Goal: Task Accomplishment & Management: Use online tool/utility

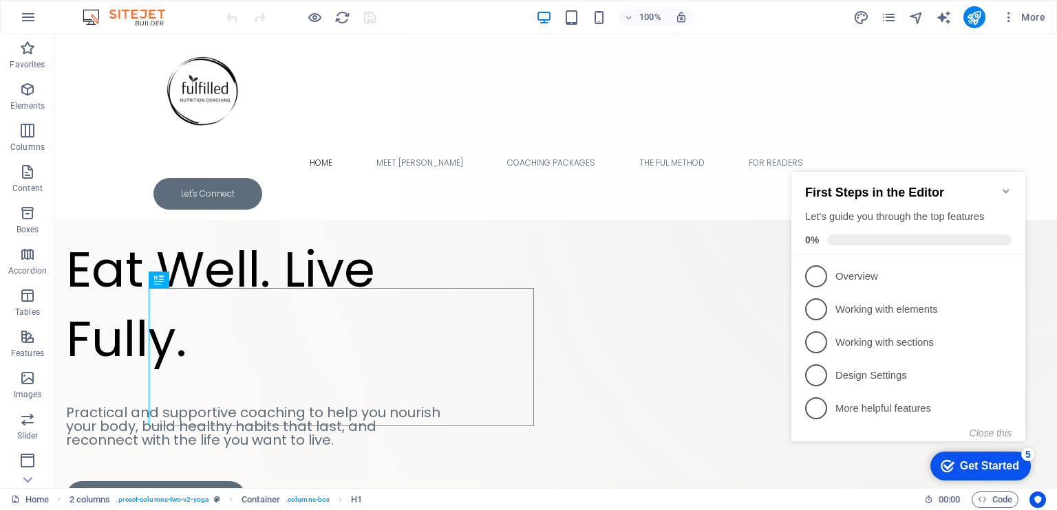
click at [1003, 189] on icon "Minimize checklist" at bounding box center [1005, 191] width 6 height 4
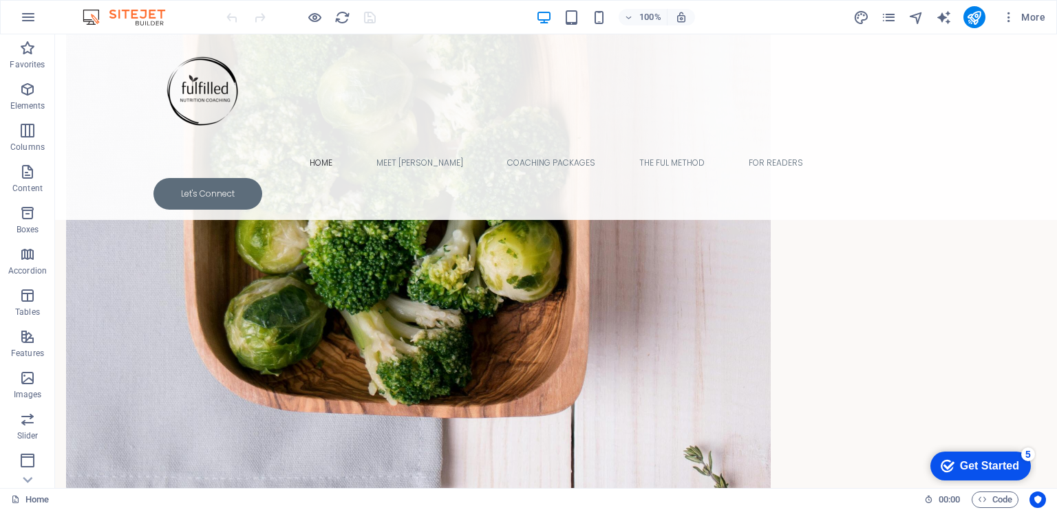
scroll to position [1009, 0]
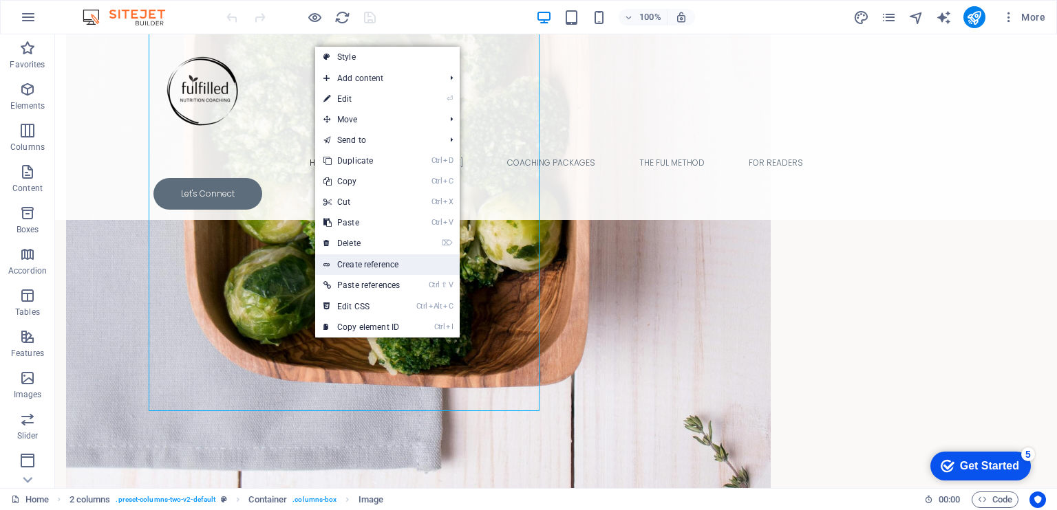
click at [369, 265] on link "Create reference" at bounding box center [387, 265] width 144 height 21
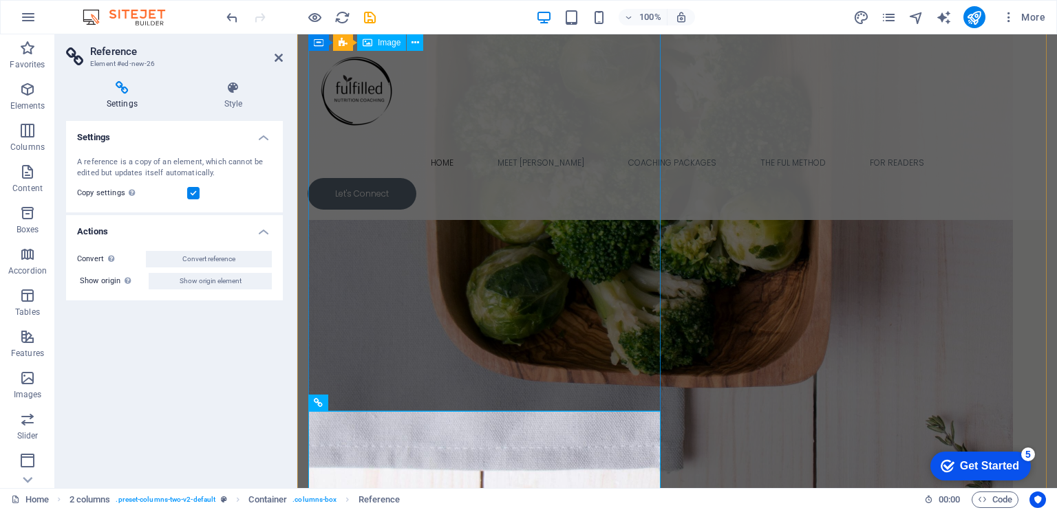
scroll to position [955, 0]
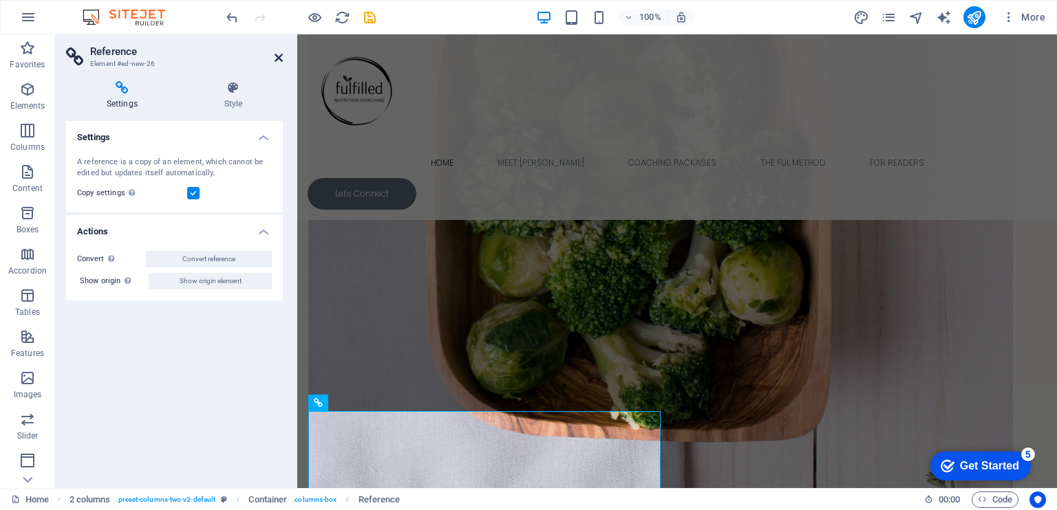
click at [277, 58] on icon at bounding box center [279, 57] width 8 height 11
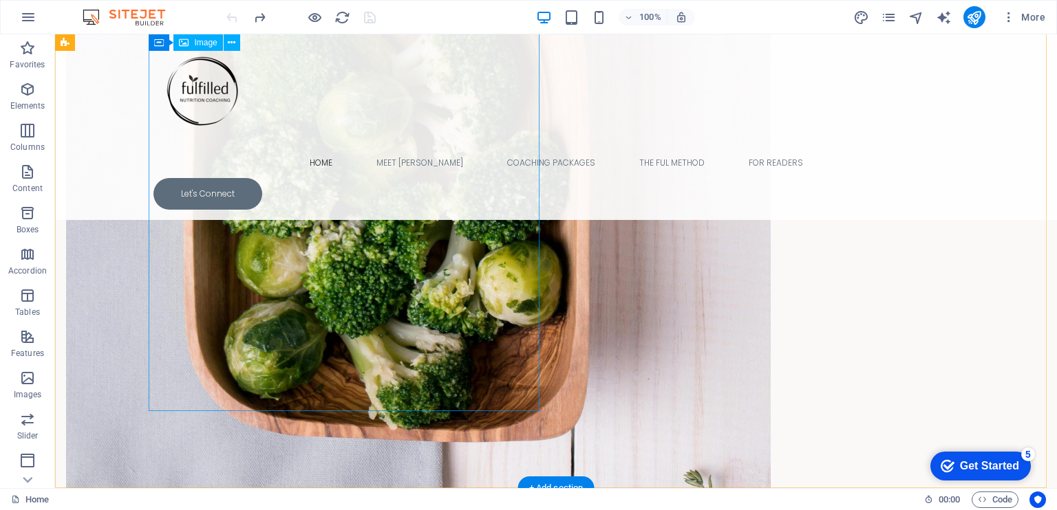
select select "px"
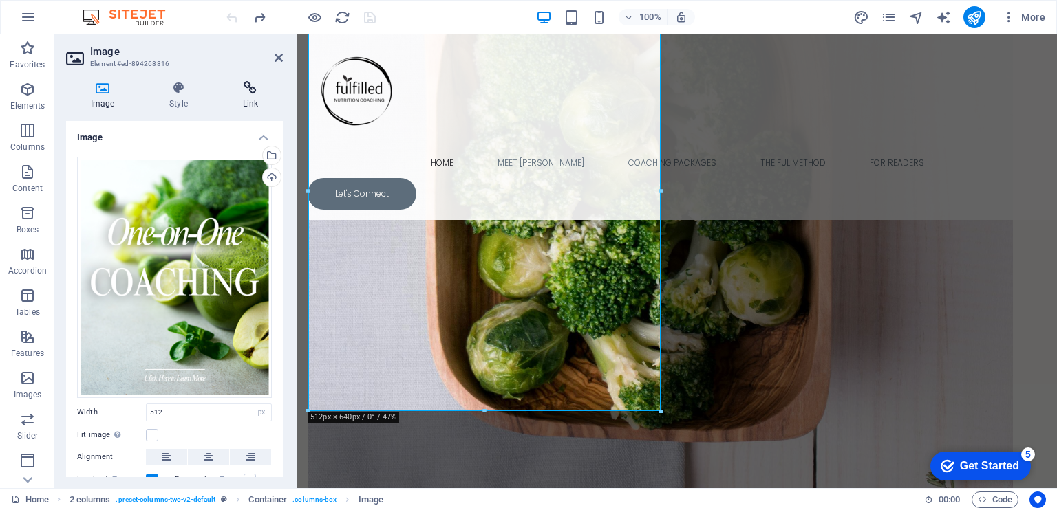
click at [248, 102] on h4 "Link" at bounding box center [250, 95] width 65 height 29
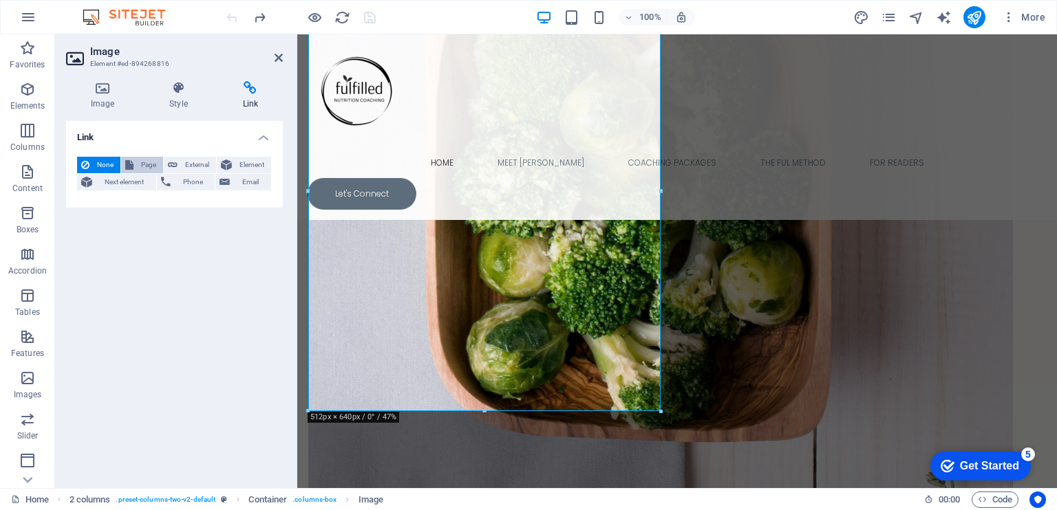
click at [149, 166] on span "Page" at bounding box center [148, 165] width 21 height 17
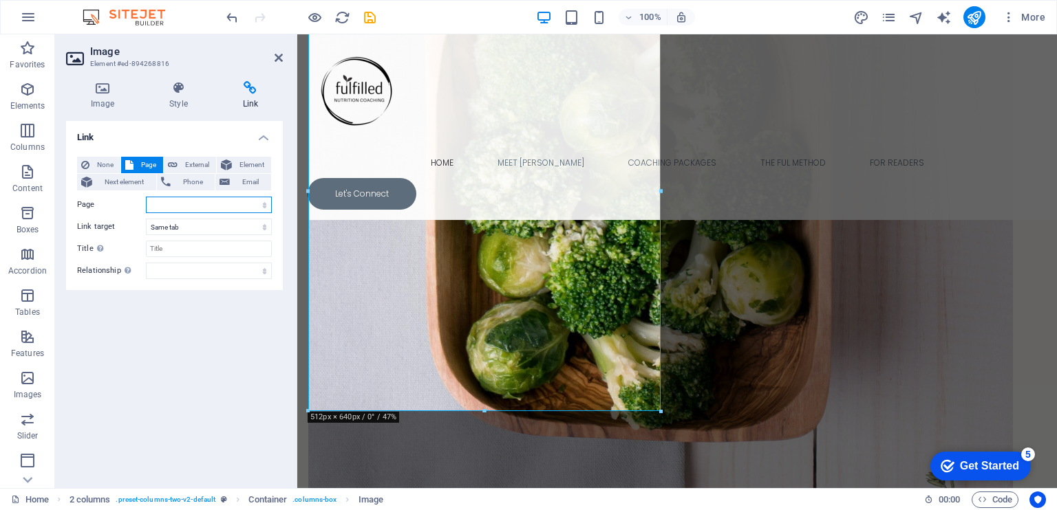
click at [265, 206] on select "Home Home (Copy) Meet [PERSON_NAME] Coaching &amp; Support Coaching &amp; Suppo…" at bounding box center [209, 205] width 126 height 17
select select "3"
click at [146, 197] on select "Home Home (Copy) Meet [PERSON_NAME] Coaching &amp; Support Coaching &amp; Suppo…" at bounding box center [209, 205] width 126 height 17
click at [264, 229] on select "New tab Same tab Overlay" at bounding box center [209, 227] width 126 height 17
click at [169, 409] on div "Link None Page External Element Next element Phone Email Page Home Home (Copy) …" at bounding box center [174, 299] width 217 height 356
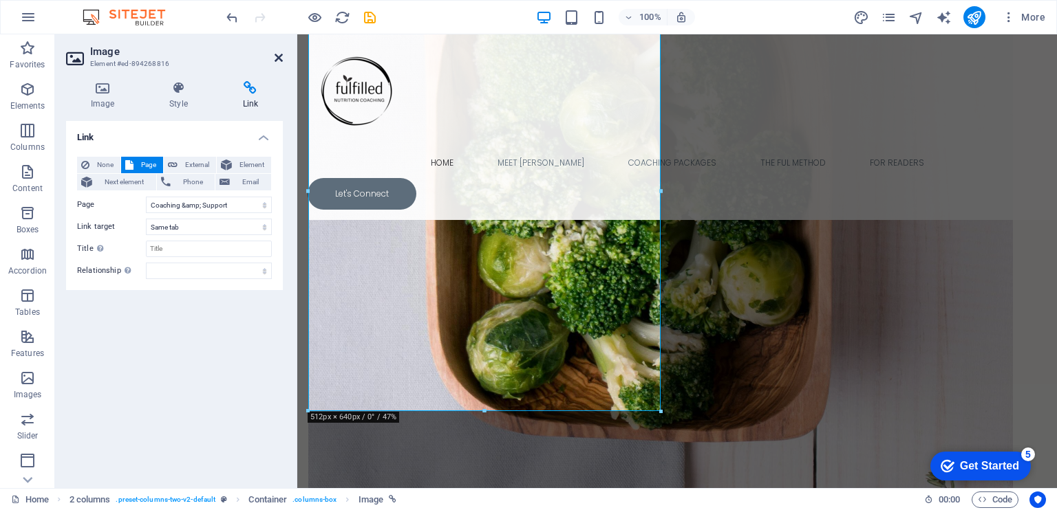
click at [279, 58] on icon at bounding box center [279, 57] width 8 height 11
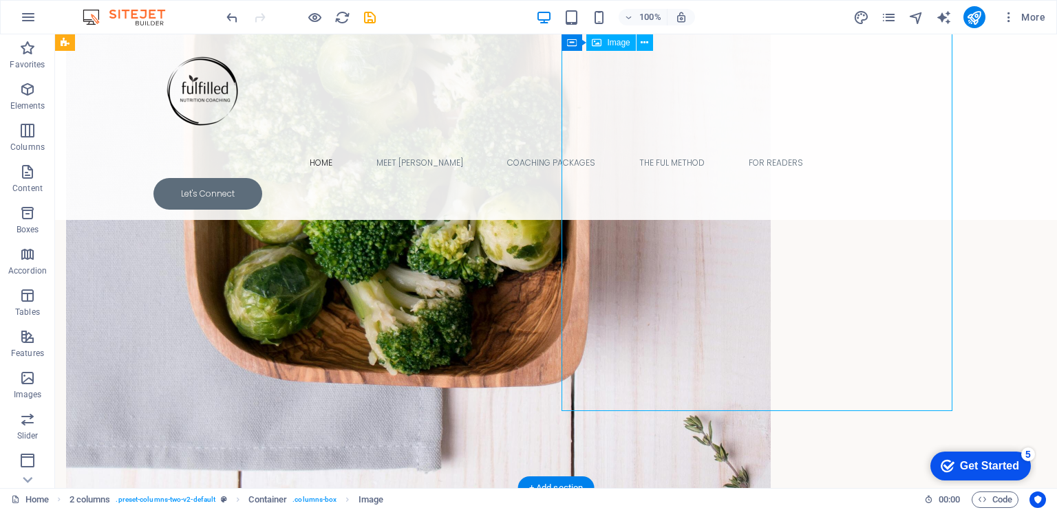
select select "px"
select select
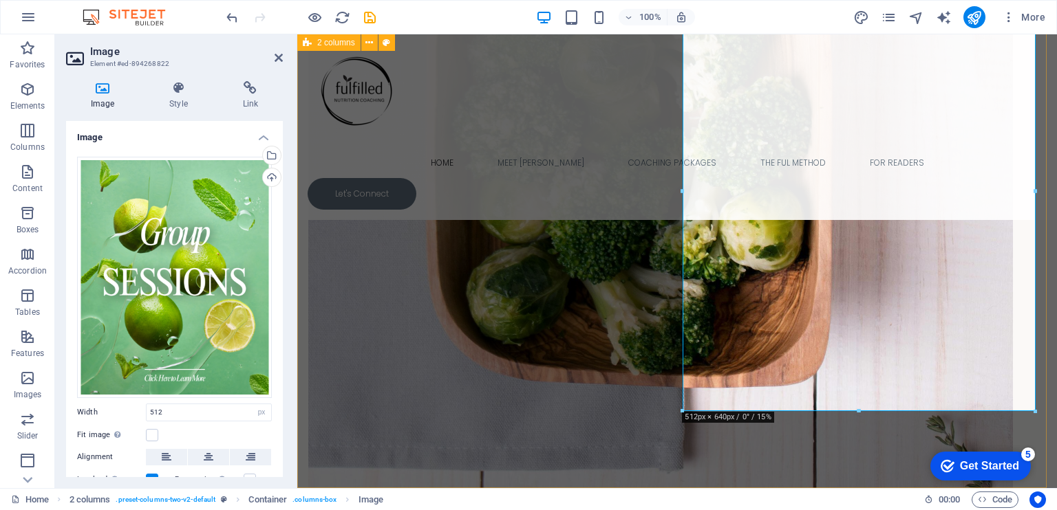
scroll to position [955, 0]
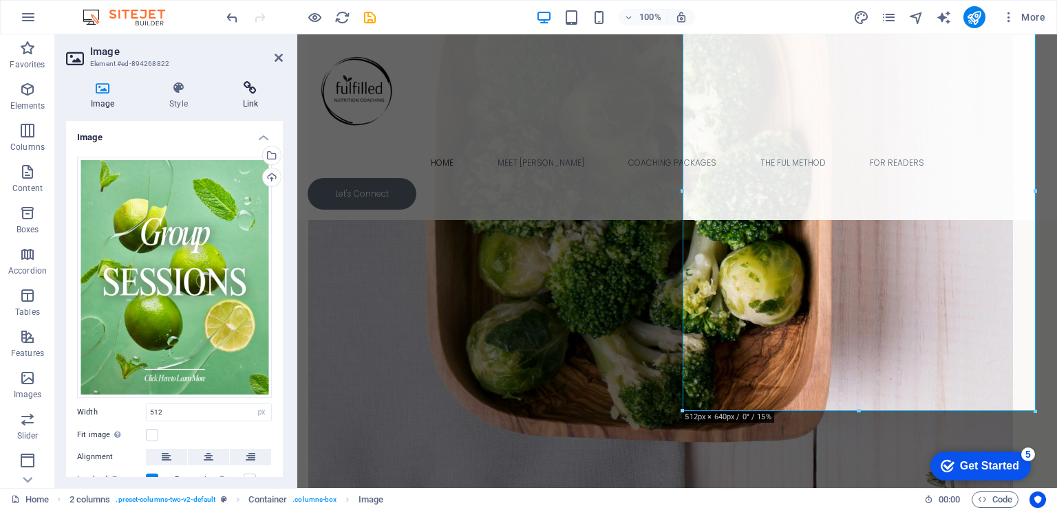
click at [255, 89] on icon at bounding box center [250, 88] width 65 height 14
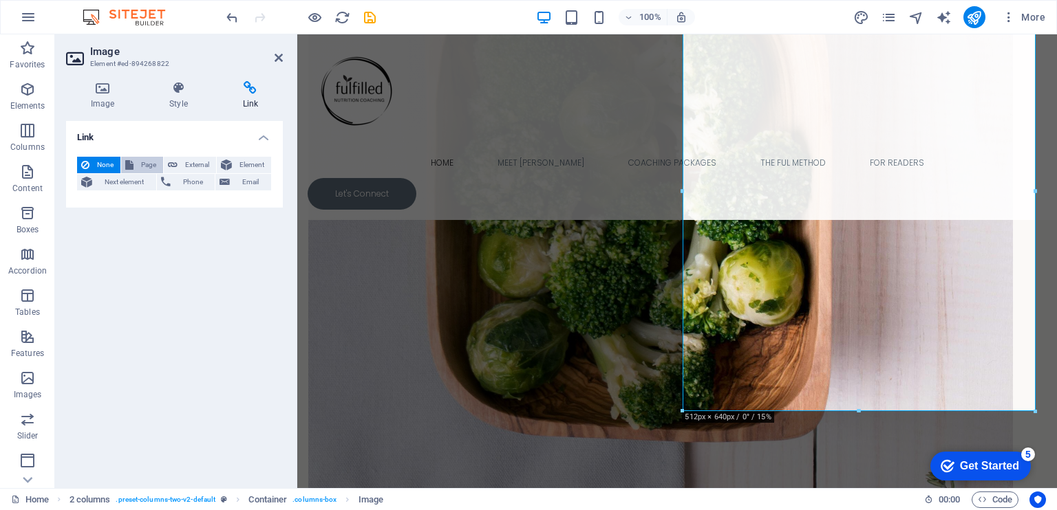
click at [150, 163] on span "Page" at bounding box center [148, 165] width 21 height 17
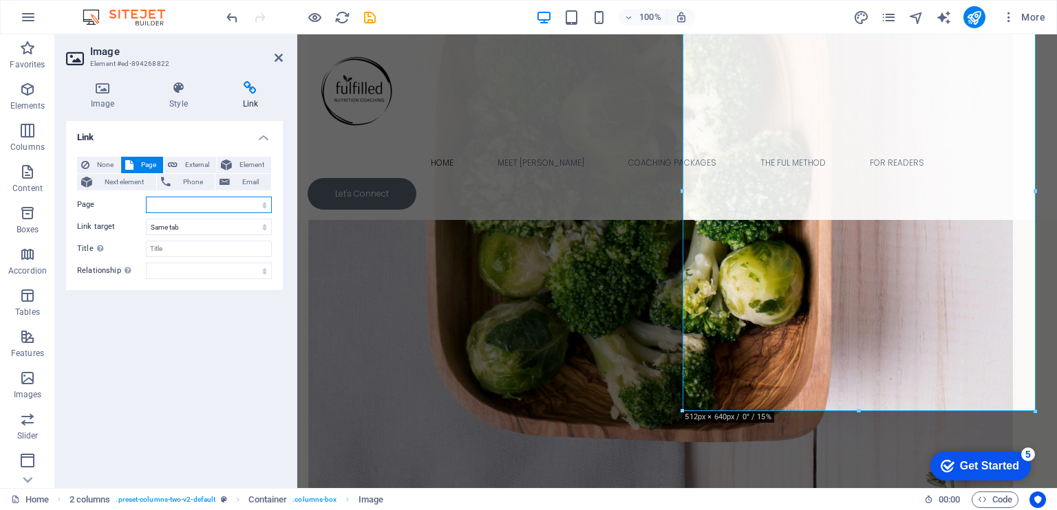
click at [261, 204] on select "Home Home (Copy) Meet [PERSON_NAME] Coaching &amp; Support Coaching &amp; Suppo…" at bounding box center [209, 205] width 126 height 17
select select "3"
click at [146, 197] on select "Home Home (Copy) Meet [PERSON_NAME] Coaching &amp; Support Coaching &amp; Suppo…" at bounding box center [209, 205] width 126 height 17
click at [177, 349] on div "Link None Page External Element Next element Phone Email Page Home Home (Copy) …" at bounding box center [174, 299] width 217 height 356
click at [281, 56] on icon at bounding box center [279, 57] width 8 height 11
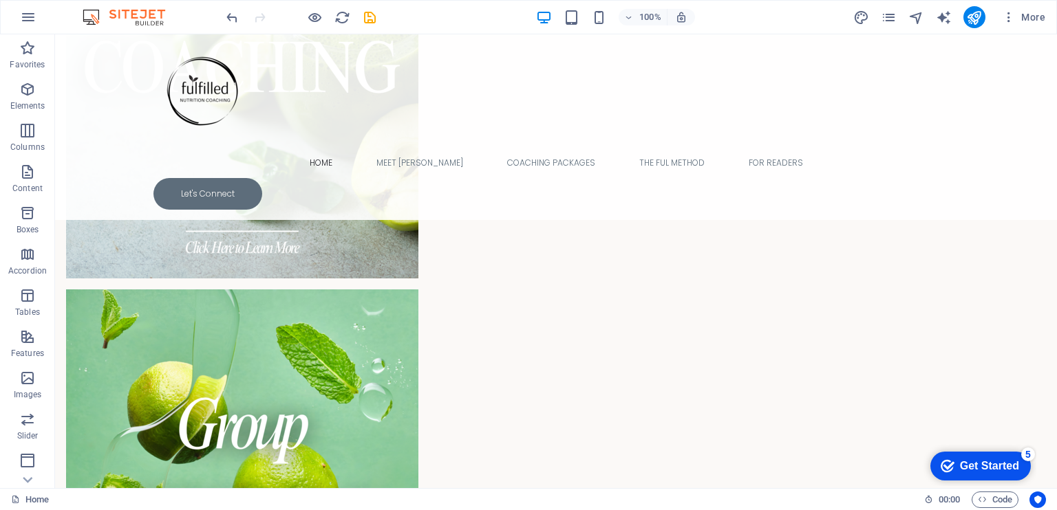
scroll to position [2022, 0]
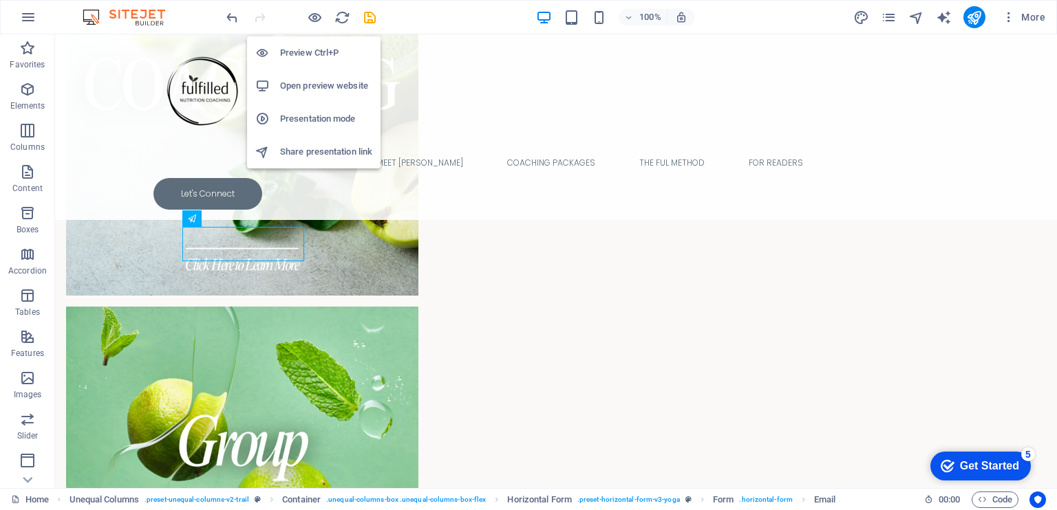
click at [308, 78] on h6 "Open preview website" at bounding box center [326, 86] width 92 height 17
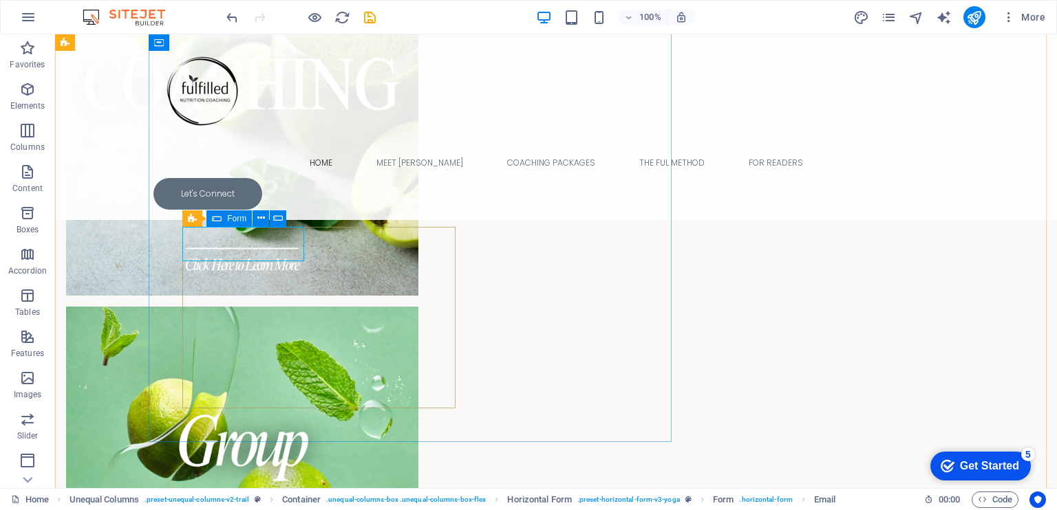
click at [219, 218] on icon at bounding box center [217, 219] width 10 height 17
click at [261, 220] on icon at bounding box center [261, 218] width 8 height 14
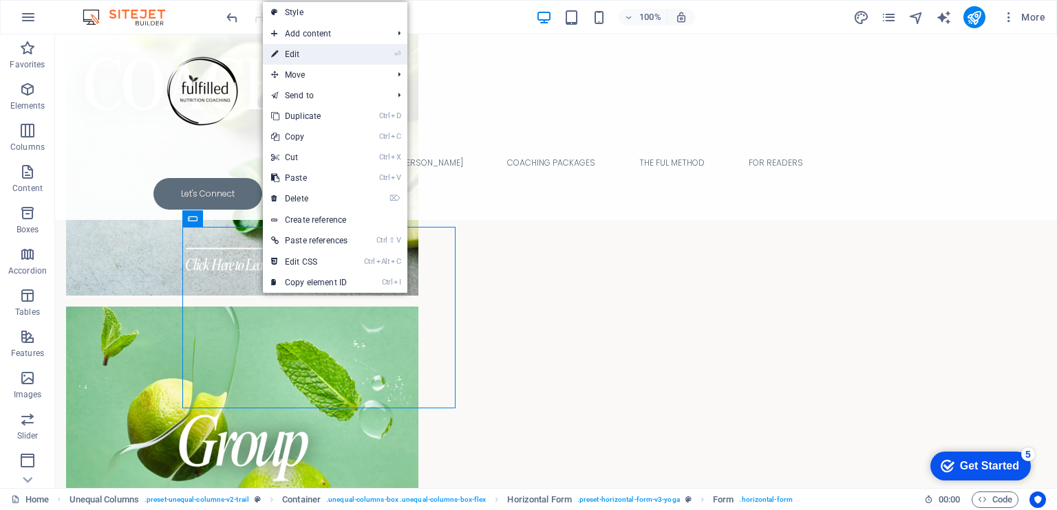
click at [310, 58] on link "⏎ Edit" at bounding box center [309, 54] width 93 height 21
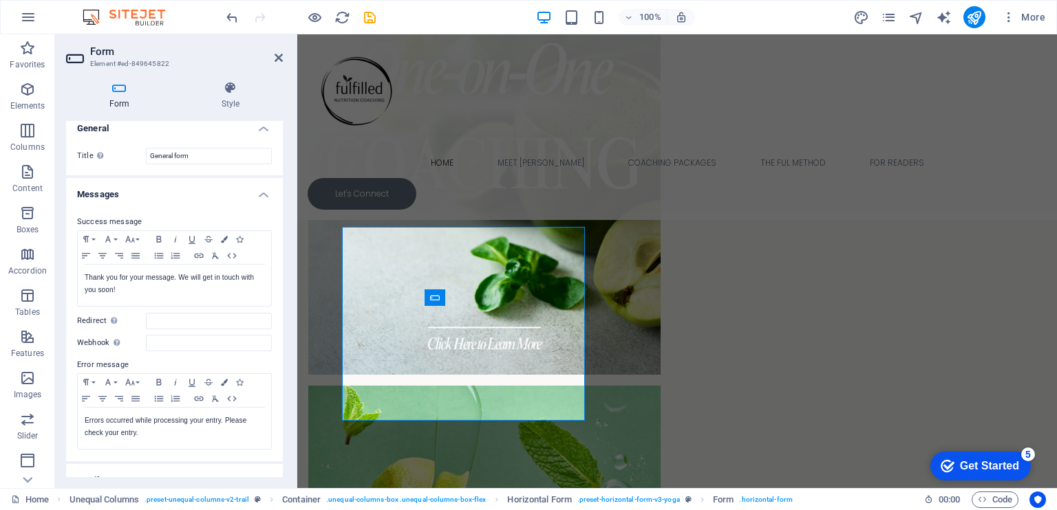
scroll to position [0, 0]
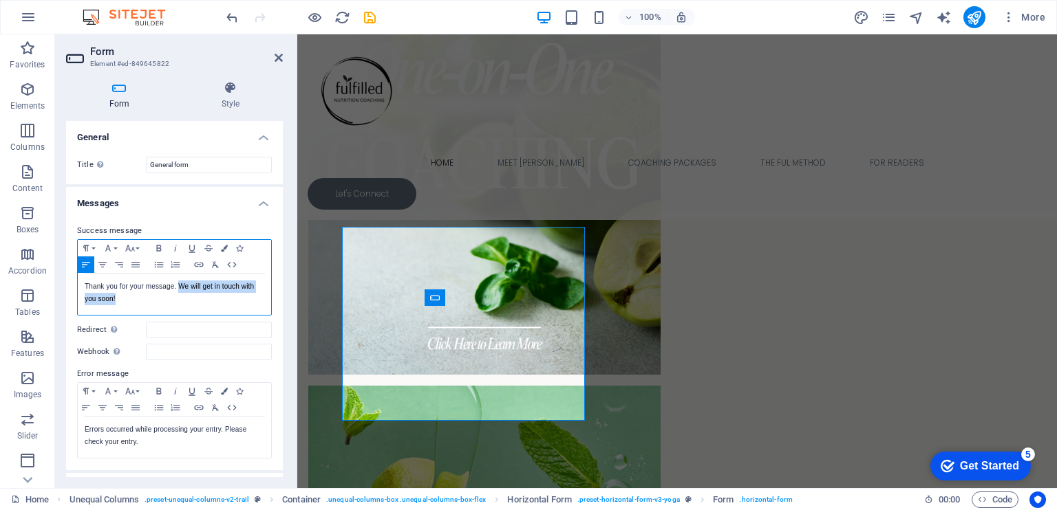
drag, startPoint x: 178, startPoint y: 300, endPoint x: 178, endPoint y: 289, distance: 11.0
click at [178, 289] on p "Thank you for your message. We will get in touch with you soon!" at bounding box center [175, 293] width 180 height 25
click at [171, 299] on p "Thank you for your message. We will get in touch with you soon!" at bounding box center [175, 293] width 180 height 25
drag, startPoint x: 180, startPoint y: 281, endPoint x: 187, endPoint y: 294, distance: 14.2
click at [187, 294] on p "Thank you for your message. We will get in touch with you soon!" at bounding box center [175, 293] width 180 height 25
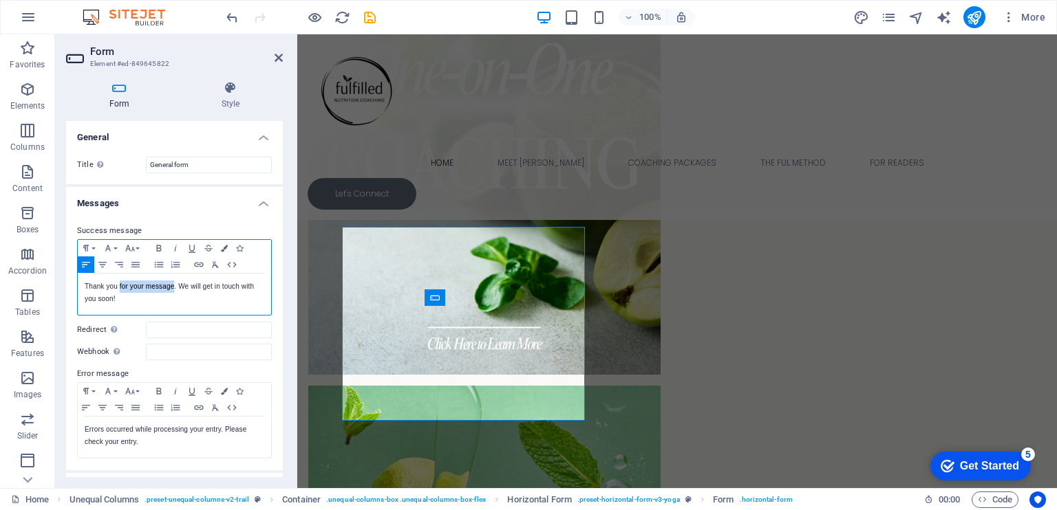
drag, startPoint x: 118, startPoint y: 287, endPoint x: 173, endPoint y: 283, distance: 55.2
click at [173, 283] on p "Thank you for your message. We will get in touch with you soon!" at bounding box center [175, 293] width 180 height 25
click at [129, 294] on p "Thank you for joining the waitlist - you will be first to know when my book is …" at bounding box center [175, 293] width 180 height 25
drag, startPoint x: 106, startPoint y: 299, endPoint x: 184, endPoint y: 306, distance: 78.8
click at [184, 306] on div "Thank you for joining the waitlist - you will be first to know when my book is …" at bounding box center [174, 294] width 193 height 41
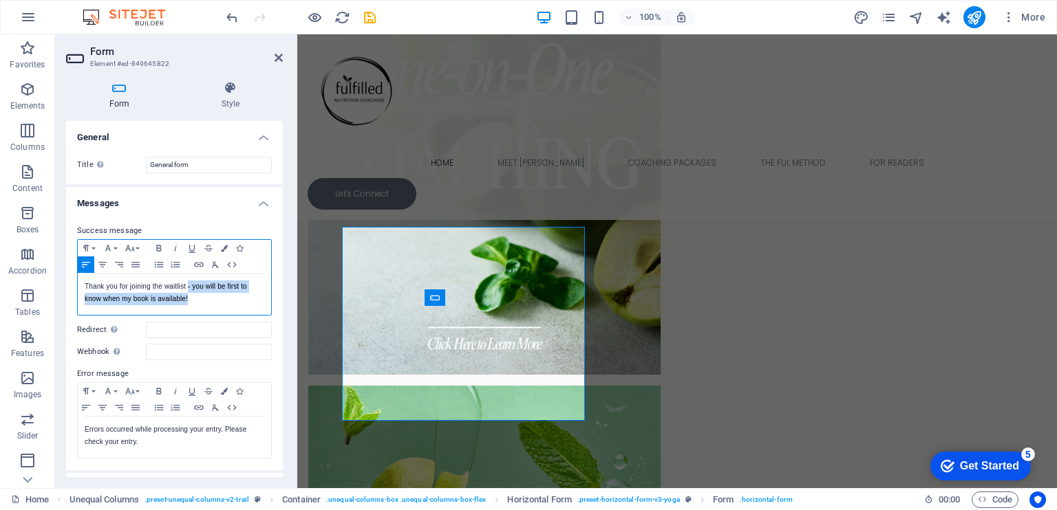
drag, startPoint x: 194, startPoint y: 303, endPoint x: 187, endPoint y: 287, distance: 17.9
click at [187, 287] on p "Thank you for joining the waitlist - you will be first to know when my book is …" at bounding box center [175, 293] width 180 height 25
drag, startPoint x: 121, startPoint y: 300, endPoint x: 149, endPoint y: 301, distance: 27.5
click at [149, 301] on p "Thank you for joining the waitlist! You'll be the first to know once ful" at bounding box center [175, 293] width 180 height 25
click at [196, 286] on p "Thank you for joining the waitlist! You'll be the first to know once my book is…" at bounding box center [175, 293] width 180 height 25
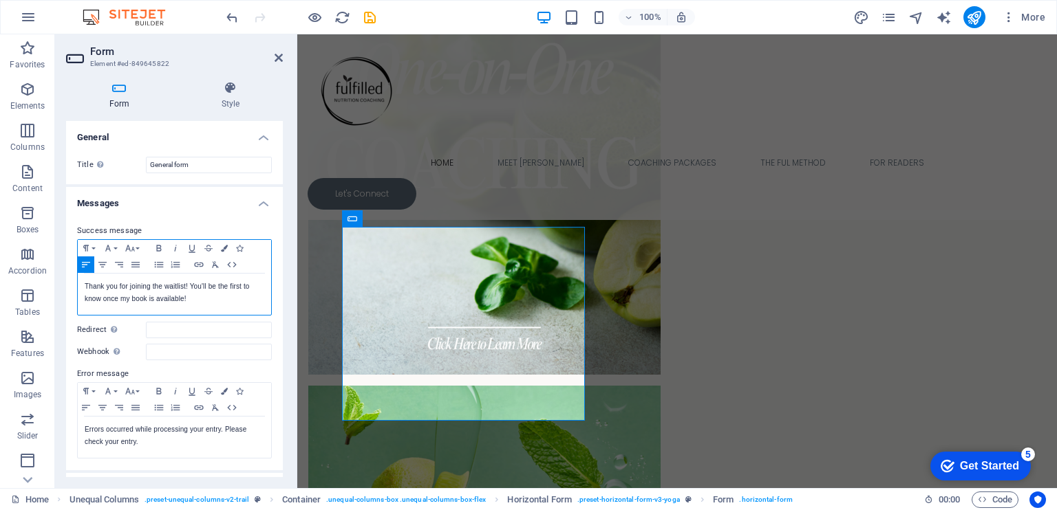
click at [224, 303] on p "Thank you for joining the waitlist! Yo u'll be the first to know once my book i…" at bounding box center [175, 293] width 180 height 25
drag, startPoint x: 193, startPoint y: 302, endPoint x: 191, endPoint y: 284, distance: 17.9
click at [191, 284] on p "Thank you for joining the waitlist! Yo u'll be the first to know once my book i…" at bounding box center [175, 293] width 180 height 25
drag, startPoint x: 187, startPoint y: 284, endPoint x: 252, endPoint y: 293, distance: 66.0
click at [252, 293] on div "Thank you for joining the waitlist! I'll be in touch soon." at bounding box center [174, 294] width 193 height 41
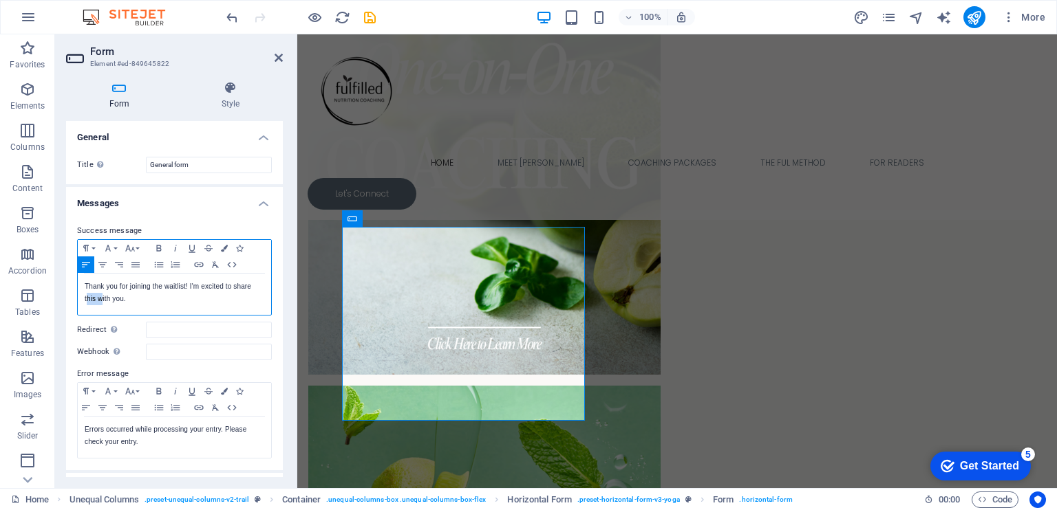
drag, startPoint x: 100, startPoint y: 298, endPoint x: 85, endPoint y: 298, distance: 14.4
click at [85, 298] on p "Thank you for joining the waitlist! I'm excited to share this with you." at bounding box center [175, 293] width 180 height 25
click at [135, 298] on p "Thank you for joining the waitlist! I'm excited to share this with you." at bounding box center [175, 293] width 180 height 25
drag, startPoint x: 224, startPoint y: 296, endPoint x: 193, endPoint y: 281, distance: 34.8
click at [193, 281] on p "Thank you for joining the waitlist! I'm excited to share this with you." at bounding box center [175, 293] width 180 height 25
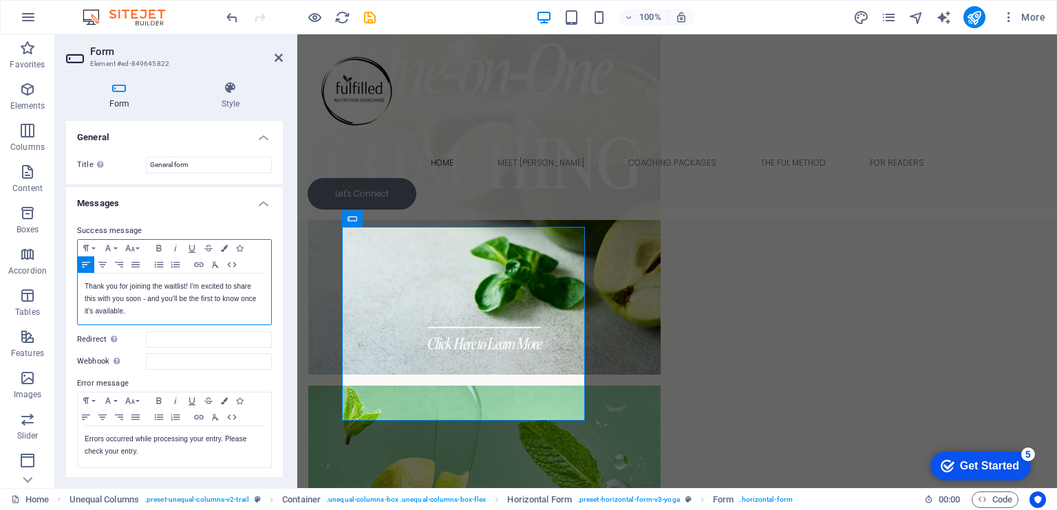
click at [140, 301] on p "Thank you for joining the waitlist! I'm excited to share this with you soon - a…" at bounding box center [175, 299] width 180 height 37
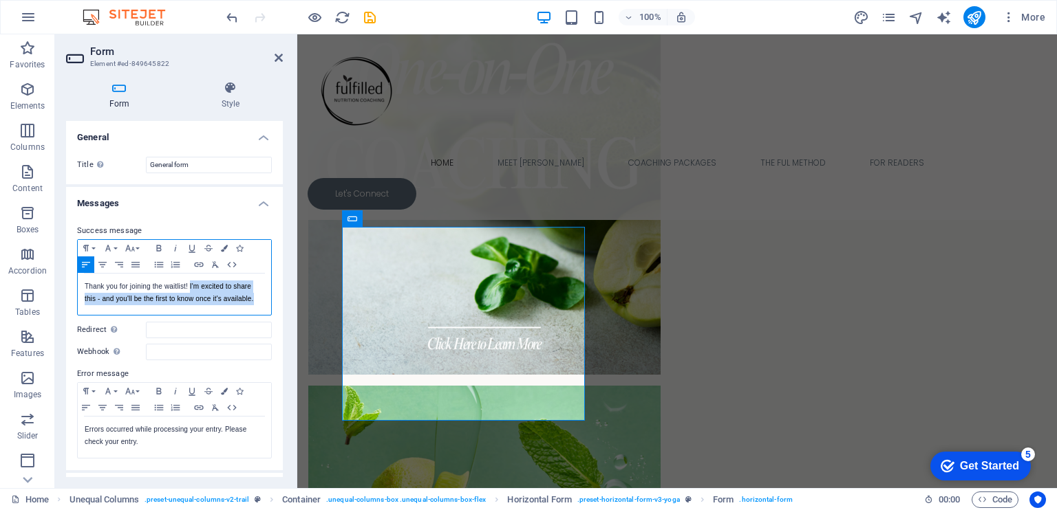
drag, startPoint x: 189, startPoint y: 287, endPoint x: 268, endPoint y: 295, distance: 79.5
click at [268, 295] on div "Paragraph Format Normal Heading 1 Heading 2 Heading 3 Heading 4 Heading 5 Headi…" at bounding box center [174, 277] width 195 height 76
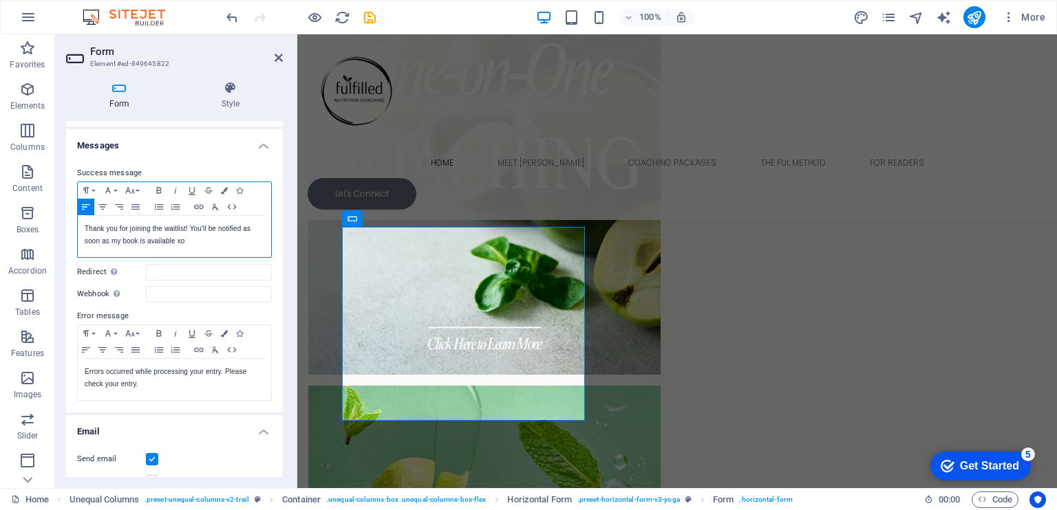
scroll to position [61, 0]
click at [281, 224] on div "General Title Define a name for the form. General form Messages Success message…" at bounding box center [174, 299] width 217 height 356
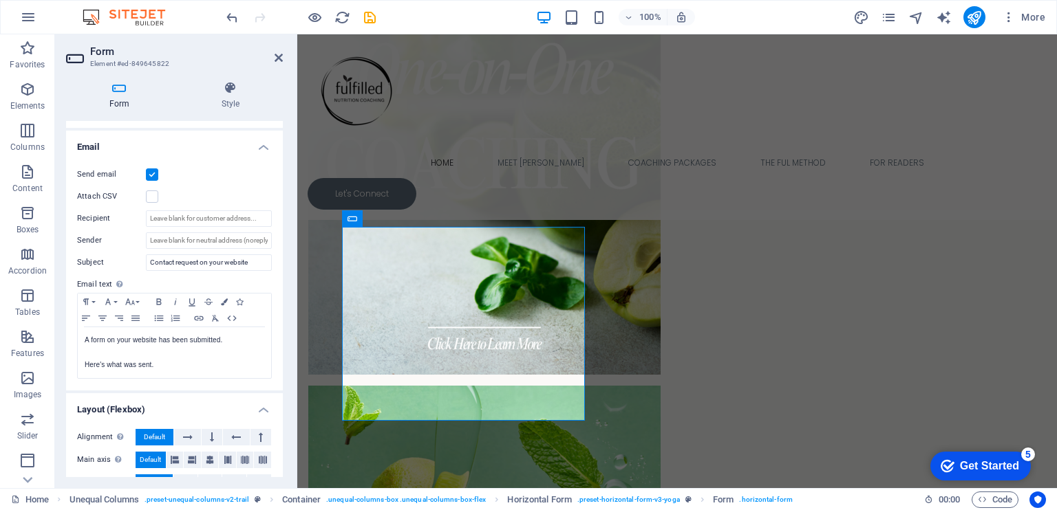
scroll to position [349, 0]
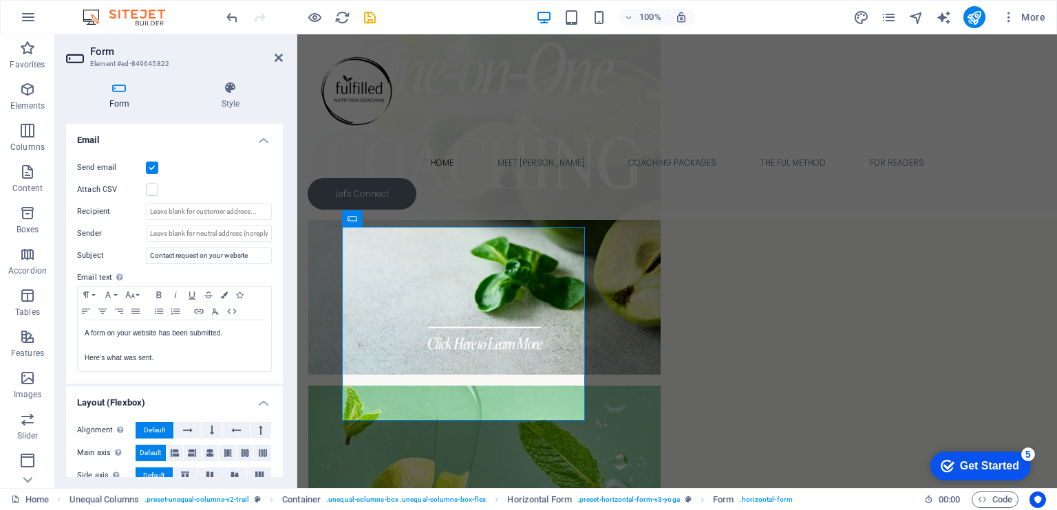
drag, startPoint x: 281, startPoint y: 195, endPoint x: 10, endPoint y: 315, distance: 296.6
click at [215, 210] on input "Recipient" at bounding box center [209, 212] width 126 height 17
click at [175, 213] on input "Recipient" at bounding box center [209, 212] width 126 height 17
type input "[EMAIL_ADDRESS][DOMAIN_NAME]"
drag, startPoint x: 279, startPoint y: 303, endPoint x: 281, endPoint y: 312, distance: 8.4
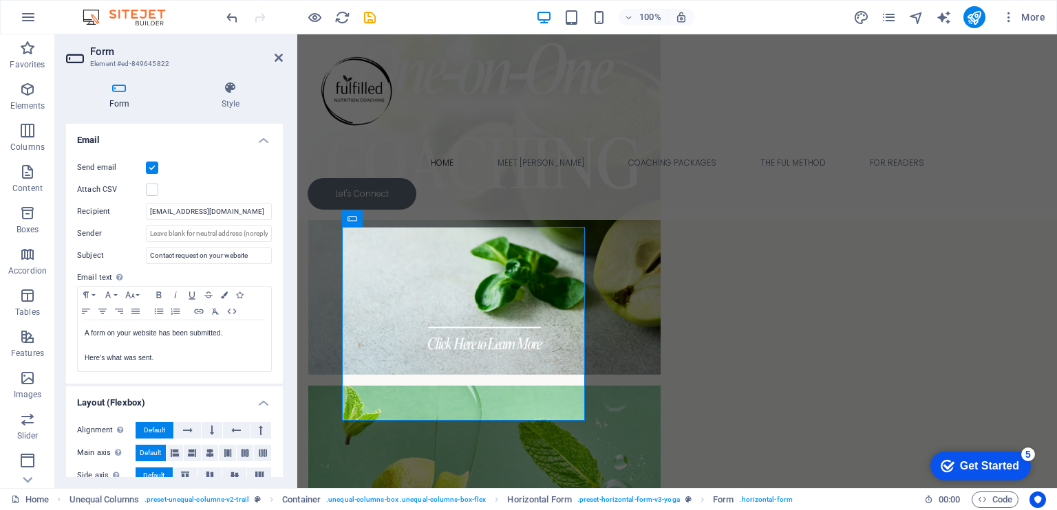
click at [281, 312] on div "General Title Define a name for the form. General form Messages Success message…" at bounding box center [174, 299] width 217 height 356
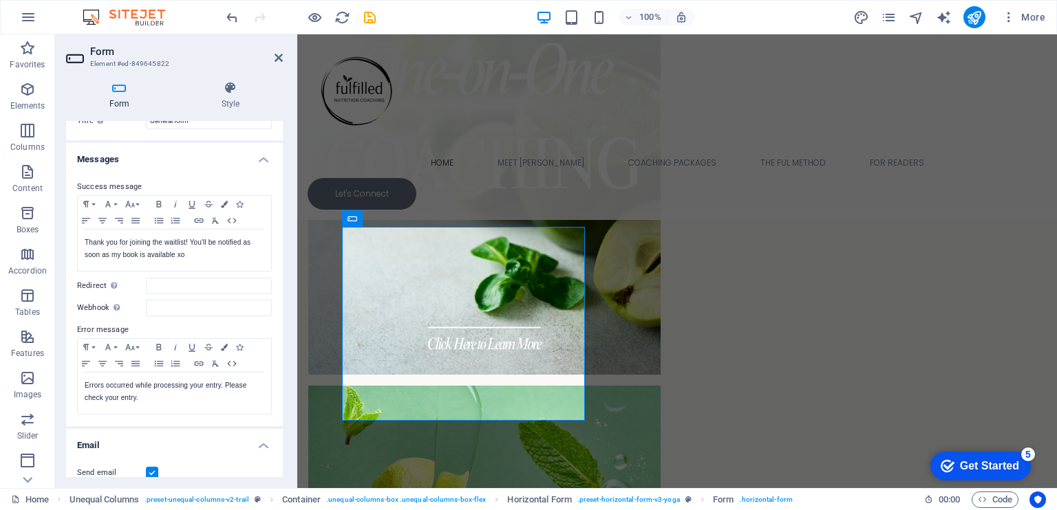
scroll to position [0, 0]
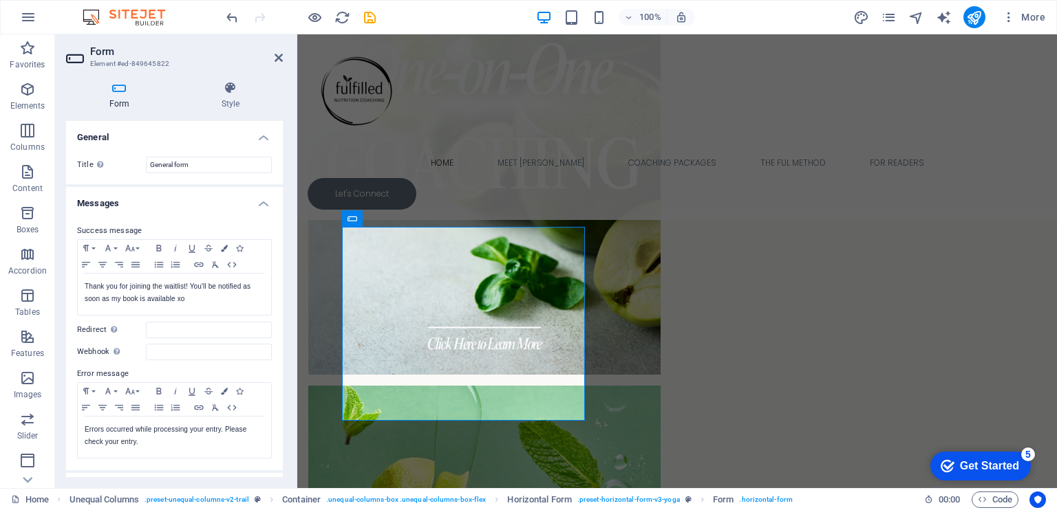
click at [272, 58] on header "Form Element #ed-849645822" at bounding box center [174, 52] width 217 height 36
click at [277, 55] on icon at bounding box center [279, 57] width 8 height 11
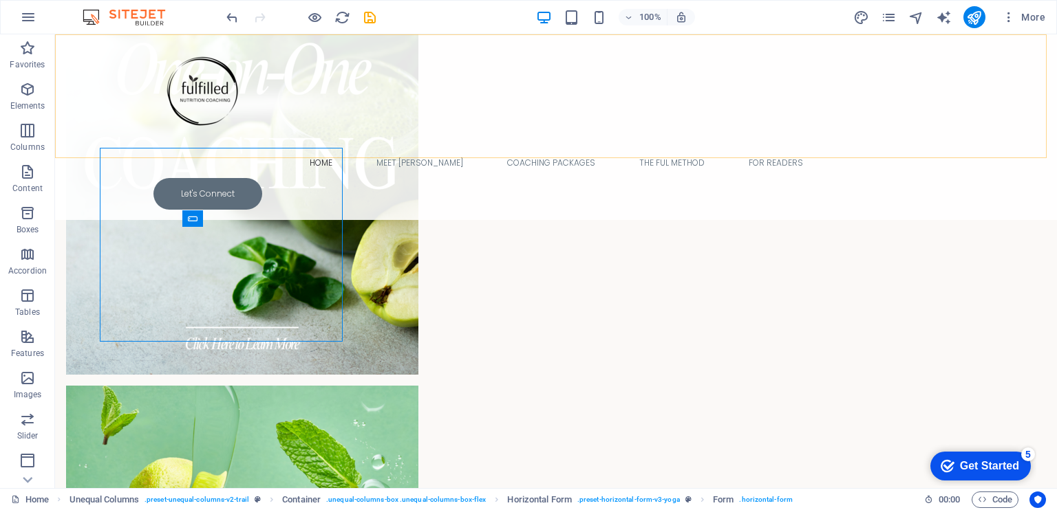
scroll to position [2022, 0]
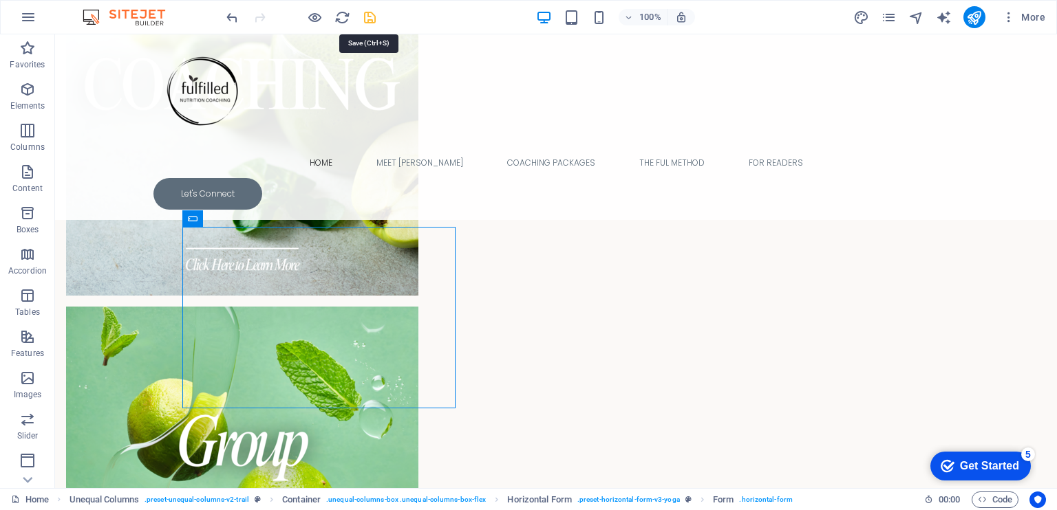
click at [373, 14] on icon "save" at bounding box center [370, 18] width 16 height 16
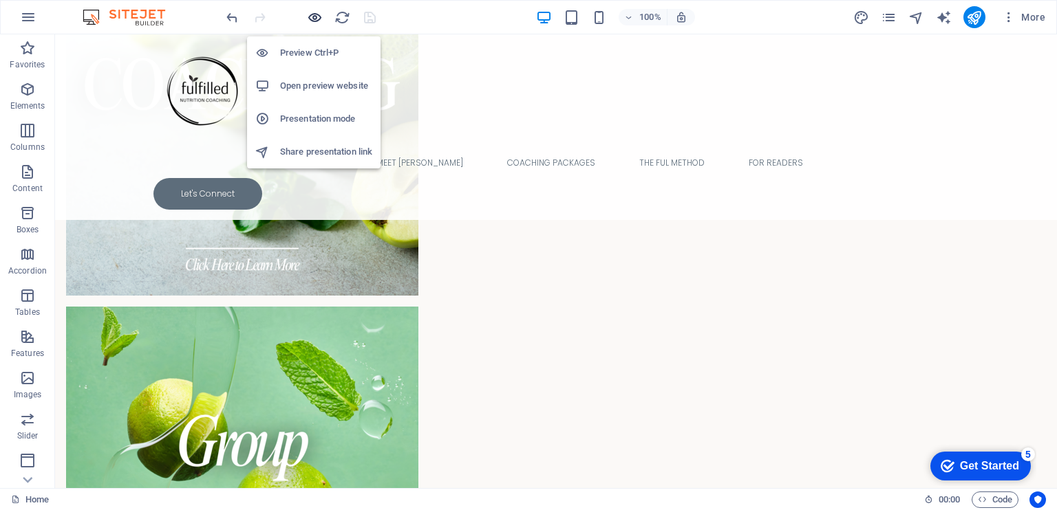
click at [312, 15] on icon "button" at bounding box center [315, 18] width 16 height 16
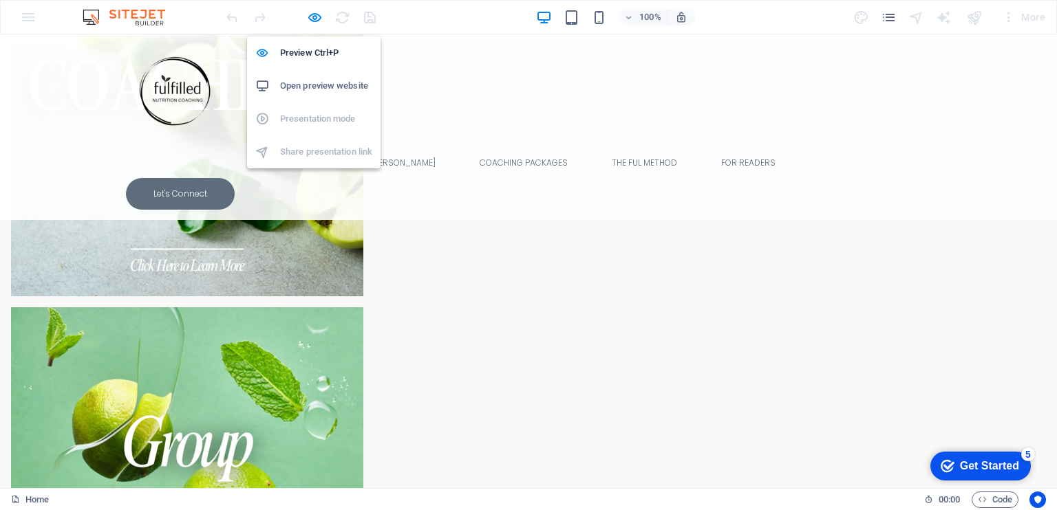
click at [310, 84] on h6 "Open preview website" at bounding box center [326, 86] width 92 height 17
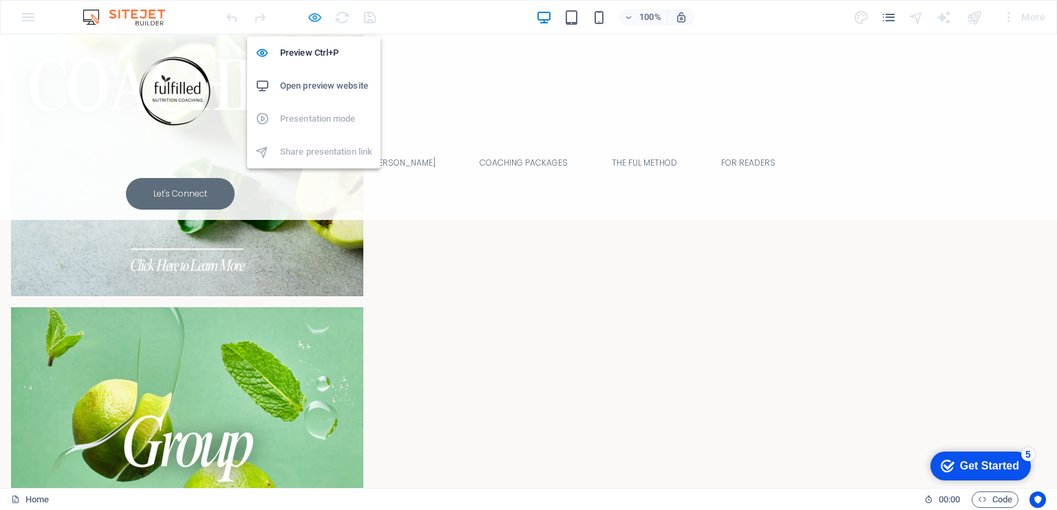
click at [309, 21] on icon "button" at bounding box center [315, 18] width 16 height 16
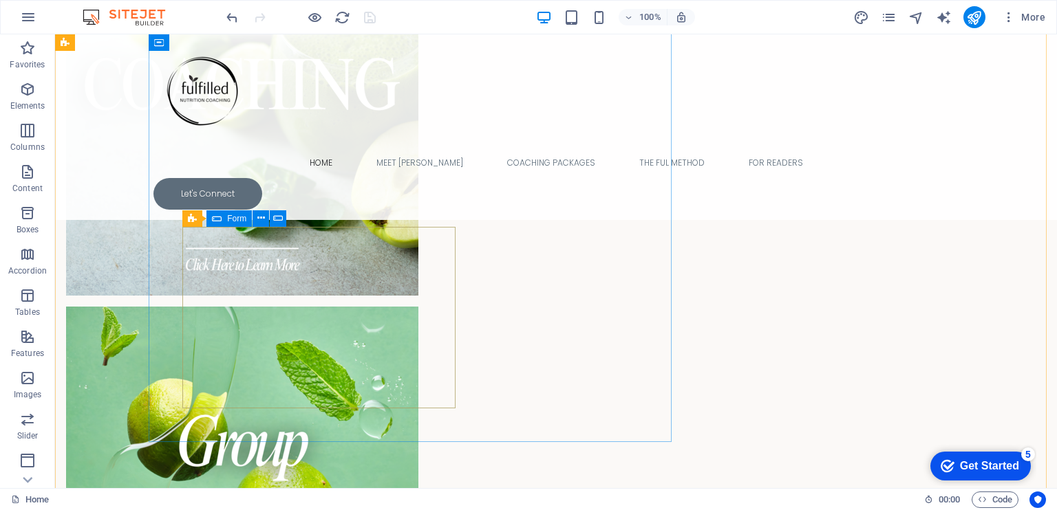
click at [220, 220] on icon at bounding box center [217, 219] width 10 height 17
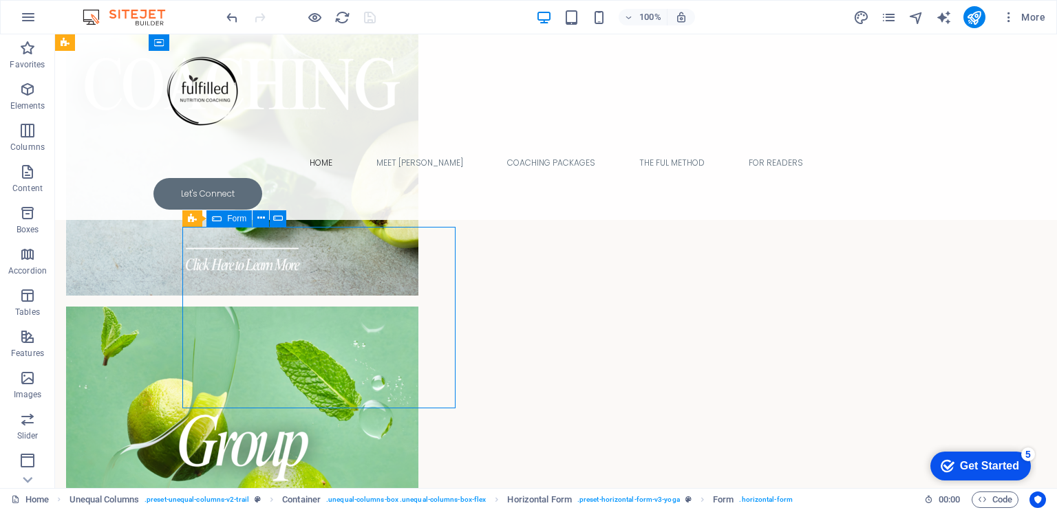
click at [220, 220] on icon at bounding box center [217, 219] width 10 height 17
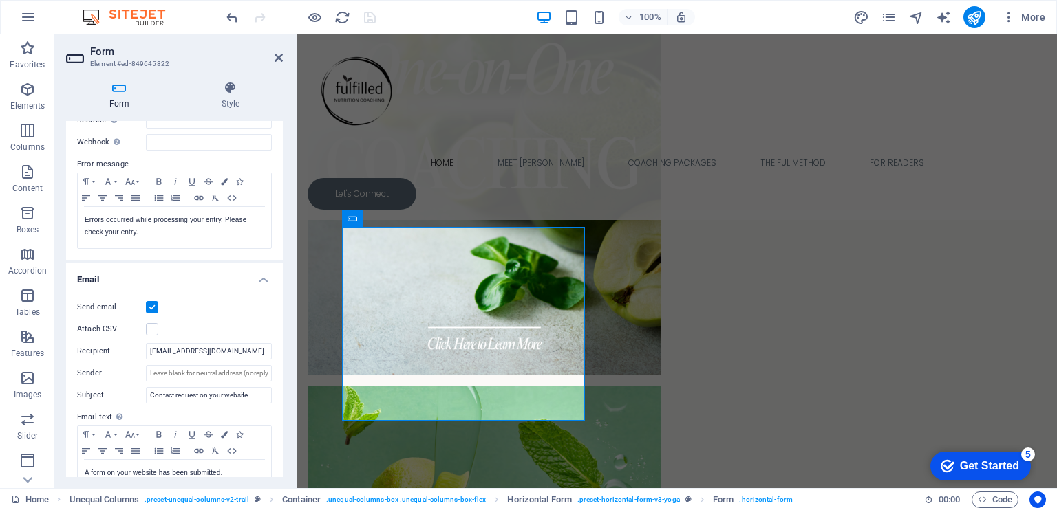
scroll to position [211, 0]
drag, startPoint x: 92, startPoint y: 215, endPoint x: 80, endPoint y: 215, distance: 11.7
click at [80, 215] on div "Errors occurred while processing your entry. Please check your entry." at bounding box center [174, 226] width 193 height 41
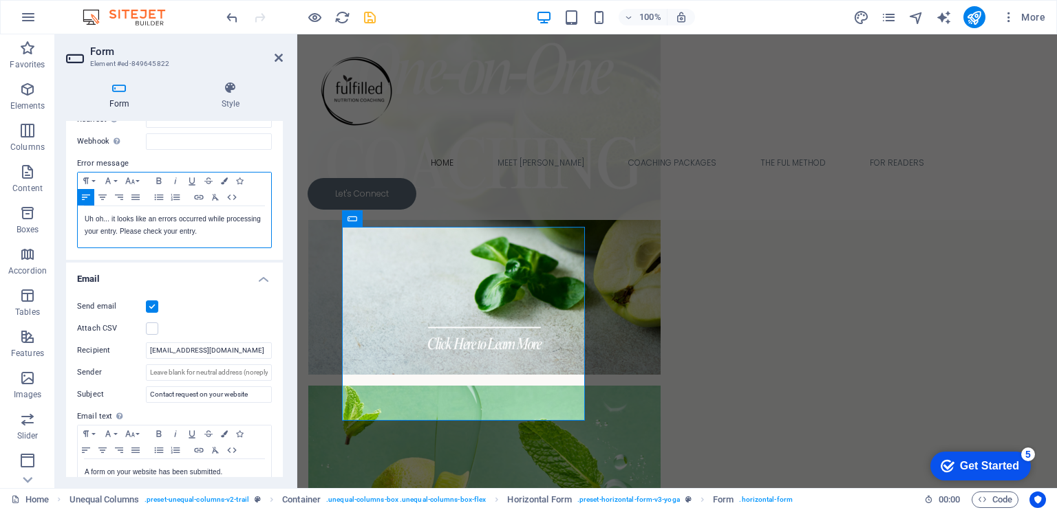
click at [176, 219] on p "Uh oh... it looks like an er rors occurred while processing your entry. Please …" at bounding box center [175, 225] width 180 height 25
drag, startPoint x: 101, startPoint y: 217, endPoint x: 76, endPoint y: 216, distance: 24.8
click at [76, 216] on div "Success message Paragraph Format Normal Heading 1 Heading 2 Heading 3 Heading 4…" at bounding box center [174, 130] width 217 height 259
drag, startPoint x: 200, startPoint y: 227, endPoint x: 143, endPoint y: 228, distance: 57.1
click at [143, 228] on p "Oops... it looks like an error occurred while processing your entry. Please che…" at bounding box center [175, 225] width 180 height 25
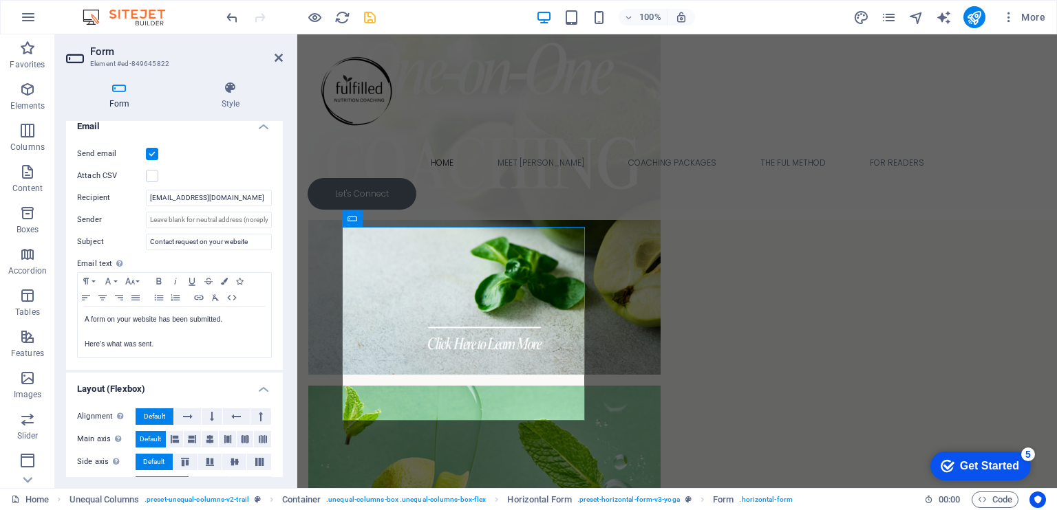
scroll to position [375, 0]
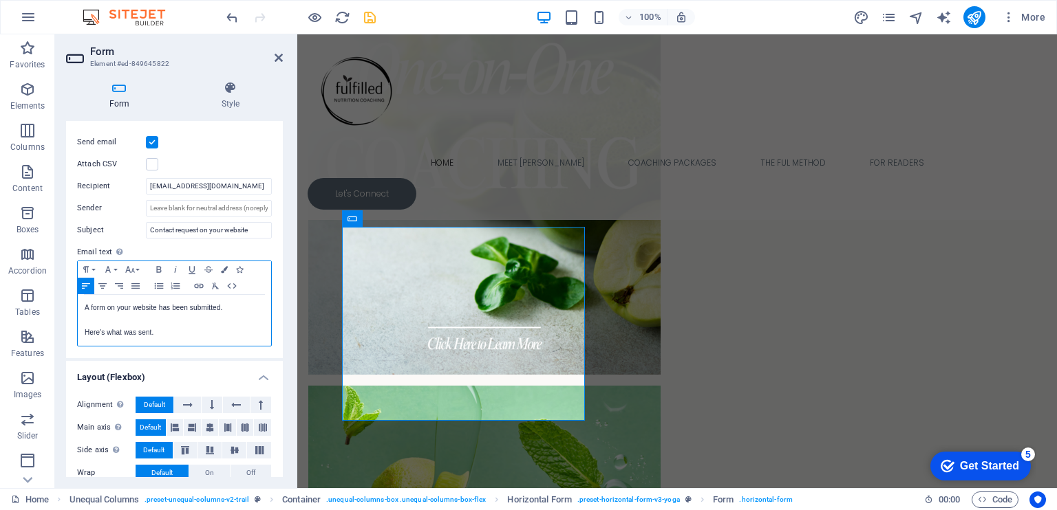
click at [230, 305] on p "A form on your website has been submitted." at bounding box center [175, 308] width 180 height 12
click at [206, 328] on p "Here's what was sent." at bounding box center [175, 333] width 180 height 12
click at [239, 306] on p "A form on your website has been submitted." at bounding box center [175, 308] width 180 height 12
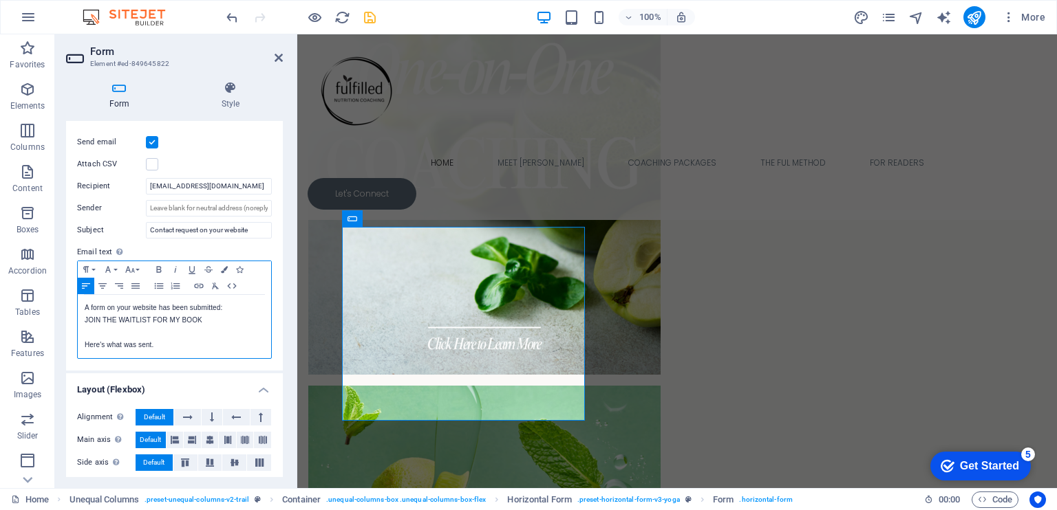
scroll to position [0, 0]
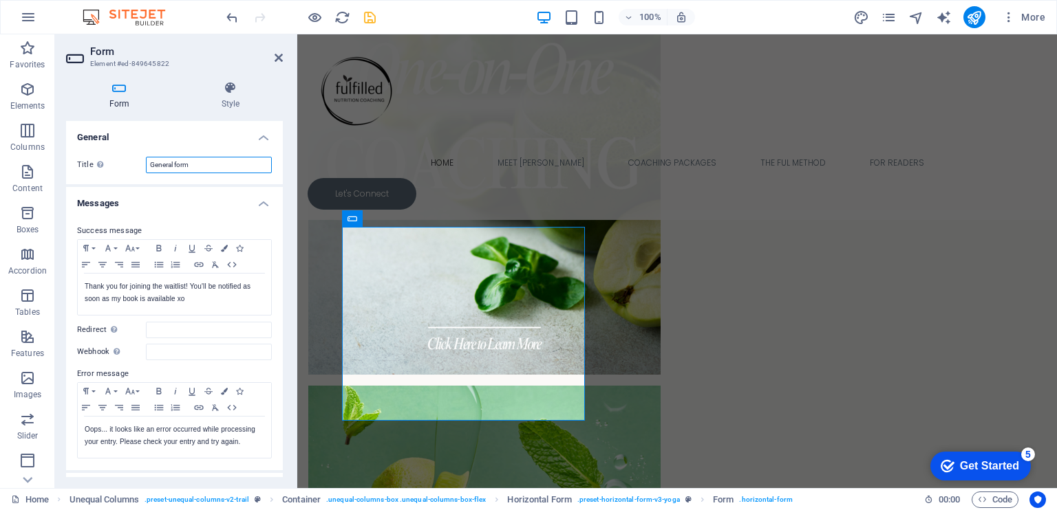
drag, startPoint x: 210, startPoint y: 164, endPoint x: 148, endPoint y: 155, distance: 62.5
click at [148, 155] on div "Title Define a name for the form. General form" at bounding box center [174, 165] width 217 height 39
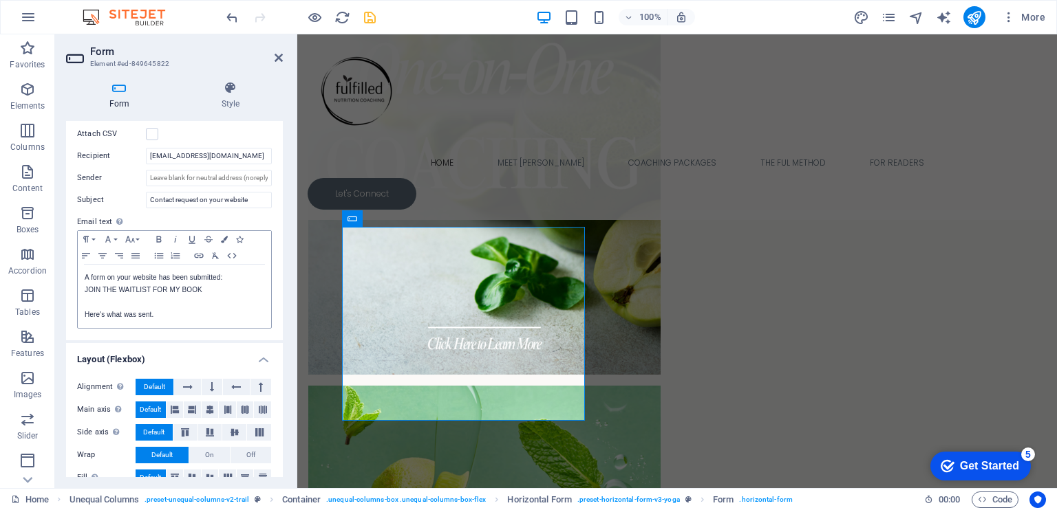
scroll to position [424, 0]
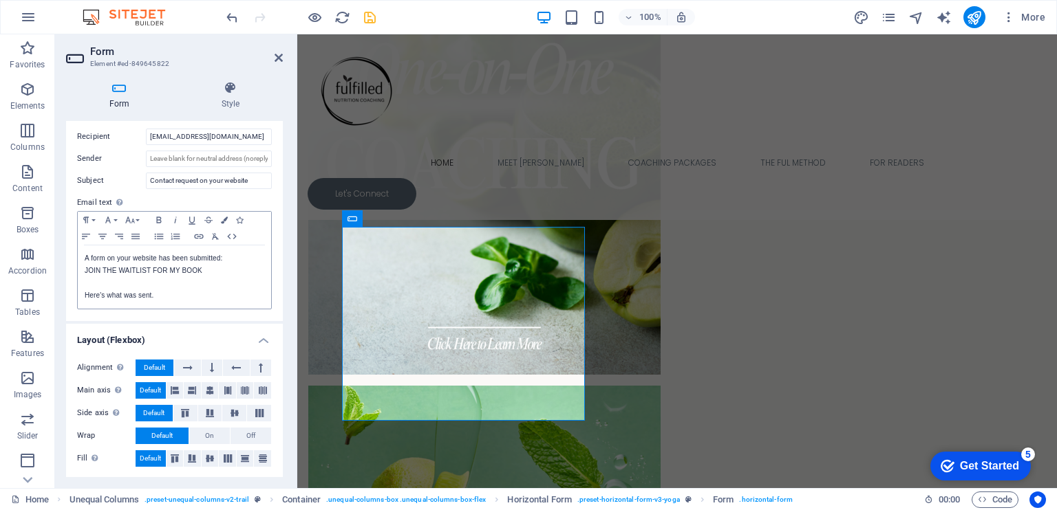
type input "Waitlist"
drag, startPoint x: 211, startPoint y: 272, endPoint x: 85, endPoint y: 246, distance: 128.1
click at [85, 246] on div "A form on your website has been submitted: ​JOIN THE WAITLIST FOR MY BOOK Here'…" at bounding box center [174, 277] width 193 height 63
click at [206, 272] on p "​JOIN THE WAITLIST FOR MY BOOK" at bounding box center [175, 271] width 180 height 12
drag, startPoint x: 85, startPoint y: 268, endPoint x: 204, endPoint y: 272, distance: 119.1
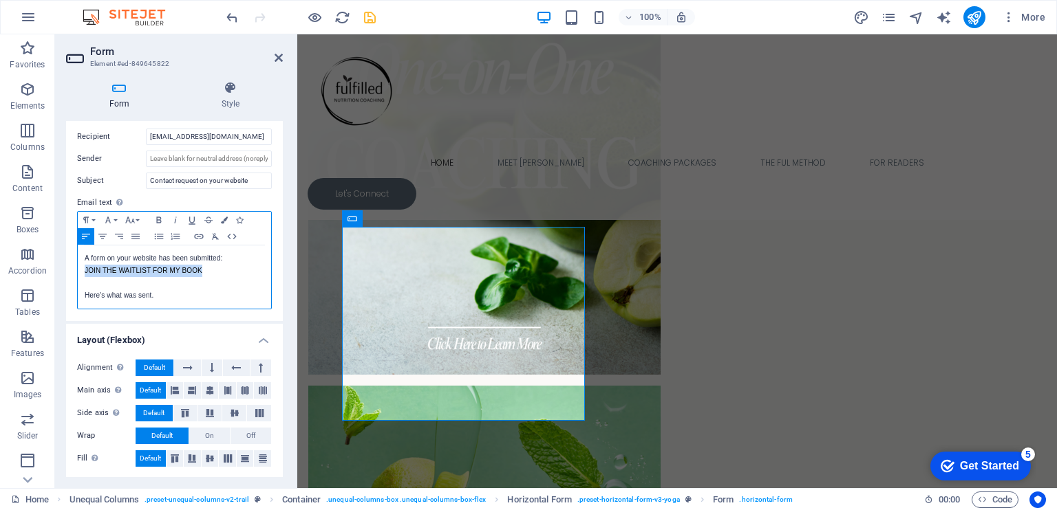
click at [204, 272] on p "​JOIN THE WAITLIST FOR MY BOOK" at bounding box center [175, 271] width 180 height 12
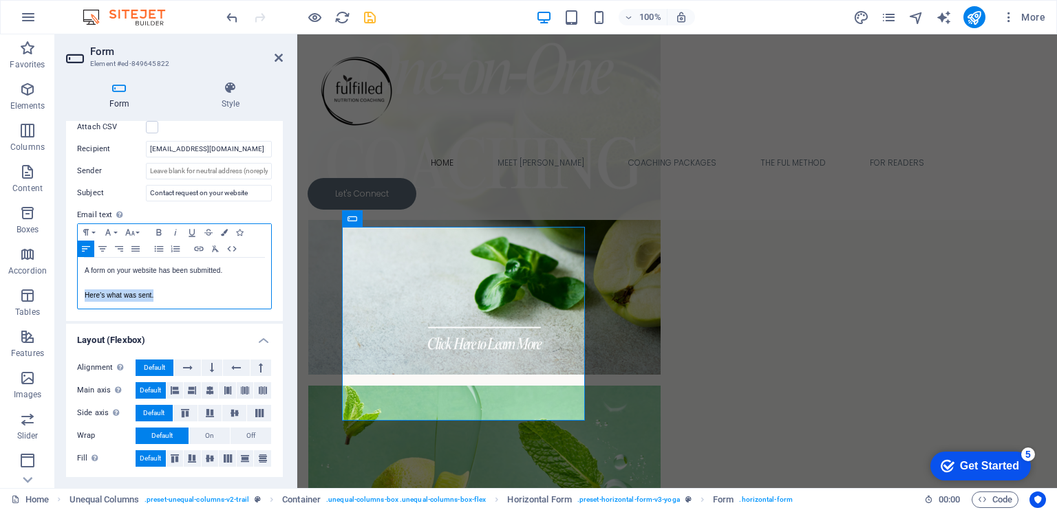
drag, startPoint x: 172, startPoint y: 292, endPoint x: 83, endPoint y: 292, distance: 88.7
click at [83, 292] on div "A form on your website has been submitted. Here's what was sent." at bounding box center [174, 283] width 193 height 51
click at [83, 267] on div "A form on your website has been submitted. Here's what was sent." at bounding box center [174, 283] width 193 height 51
drag, startPoint x: 250, startPoint y: 191, endPoint x: 141, endPoint y: 201, distance: 109.9
click at [141, 201] on div "Send email Attach CSV Recipient [EMAIL_ADDRESS][DOMAIN_NAME] Sender Subject Con…" at bounding box center [174, 203] width 217 height 235
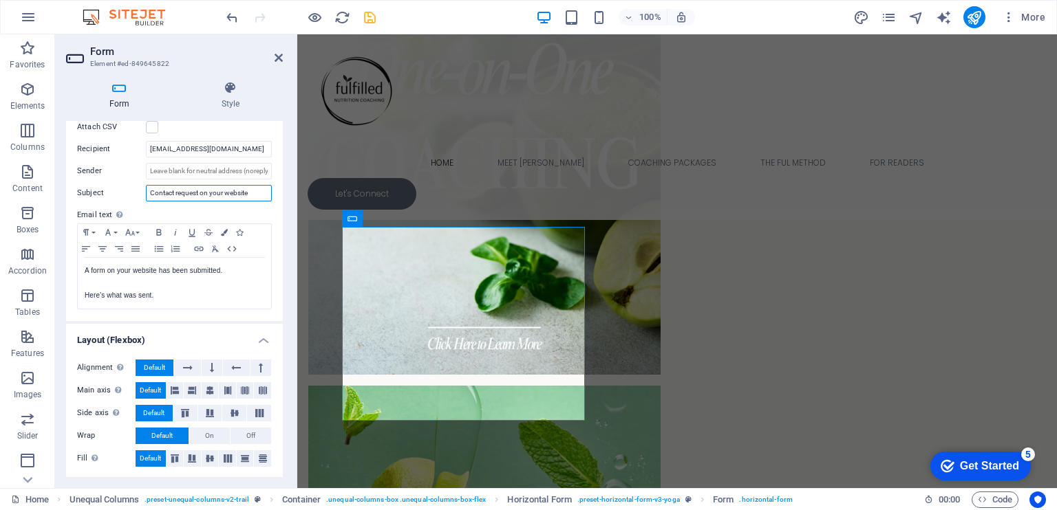
type input "J"
type input "W"
drag, startPoint x: 154, startPoint y: 193, endPoint x: 138, endPoint y: 193, distance: 16.5
click at [138, 193] on div "Subject A request to join the waitlist" at bounding box center [174, 193] width 195 height 17
click at [147, 198] on input "You have received a request to join the waitlist" at bounding box center [209, 193] width 126 height 17
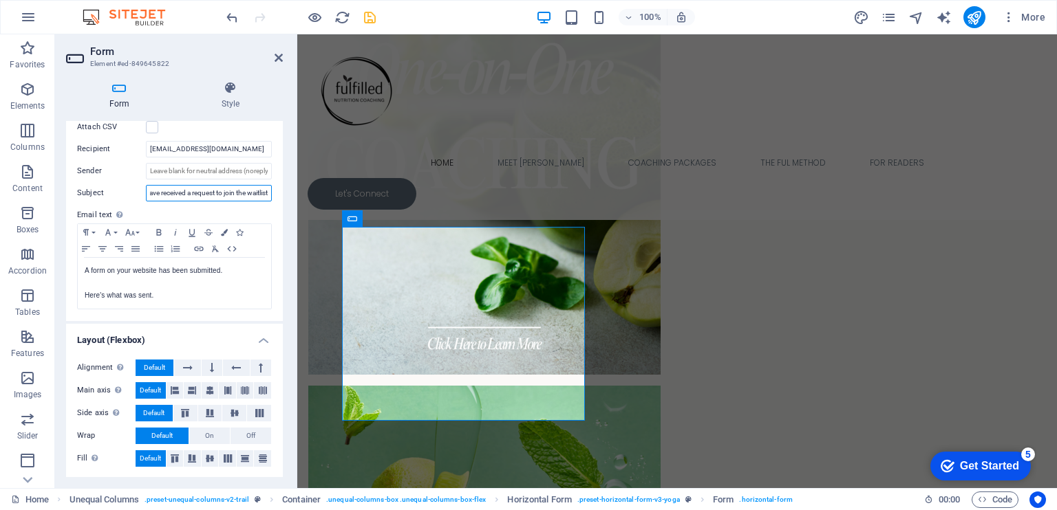
scroll to position [0, 0]
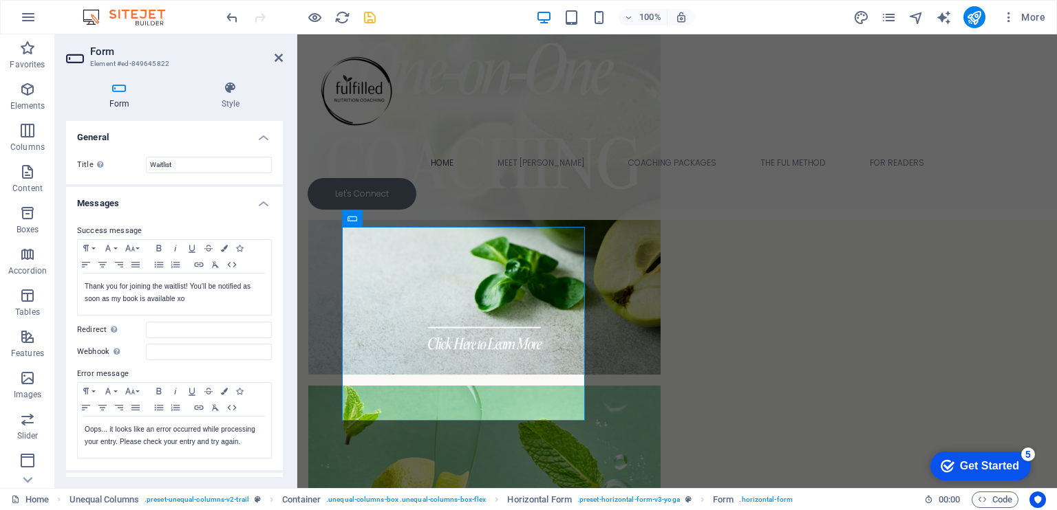
drag, startPoint x: 282, startPoint y: 342, endPoint x: 6, endPoint y: 107, distance: 362.7
click at [281, 173] on div "General Title Define a name for the form. Waitlist Messages Success message Par…" at bounding box center [174, 299] width 217 height 356
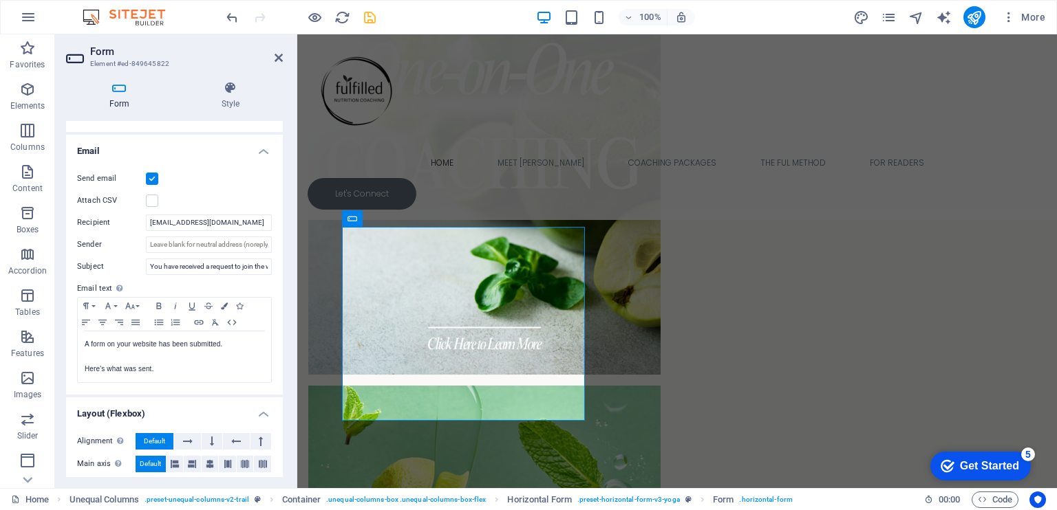
scroll to position [347, 0]
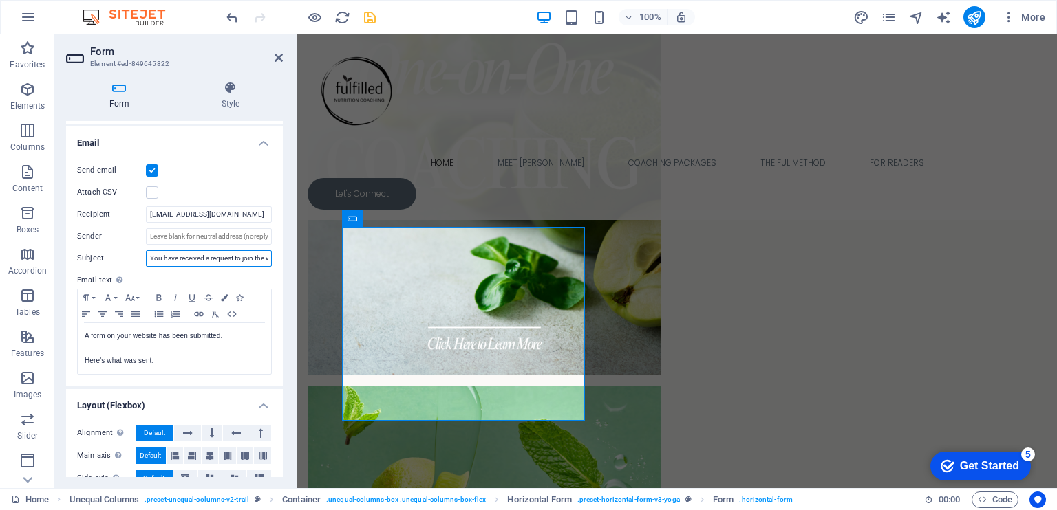
click at [191, 257] on input "You have received a request to join the waitlist" at bounding box center [209, 258] width 126 height 17
click at [263, 257] on input "You have a request to join the waitlist" at bounding box center [209, 258] width 126 height 17
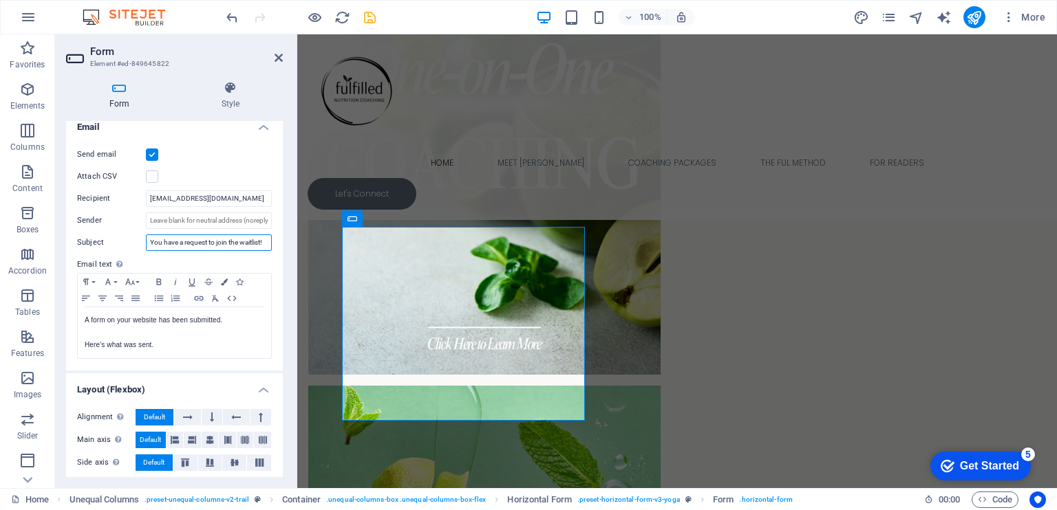
scroll to position [363, 0]
type input "You have a request to join the waitlist!"
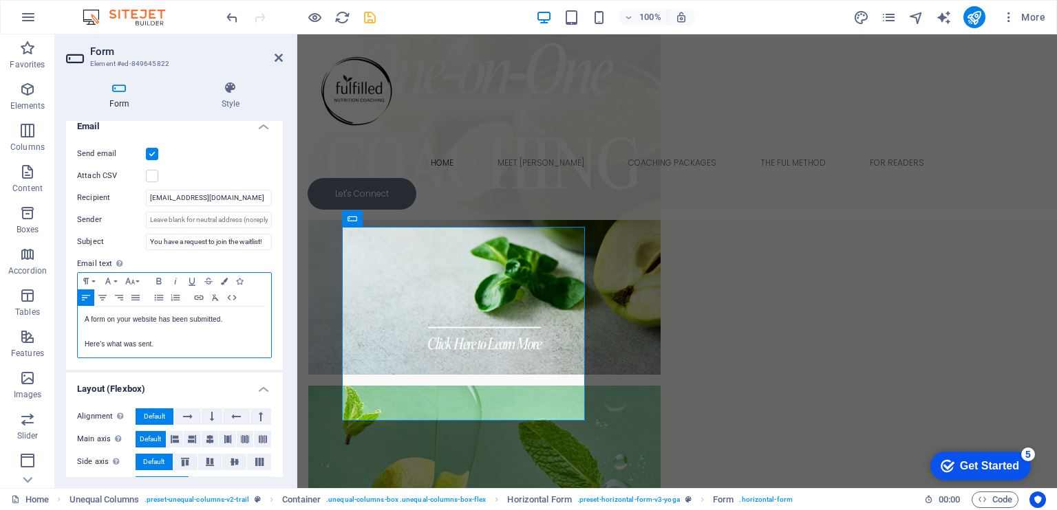
click at [248, 319] on p "A form on your website has been submitted." at bounding box center [175, 320] width 180 height 12
drag, startPoint x: 159, startPoint y: 349, endPoint x: 80, endPoint y: 312, distance: 86.8
click at [80, 312] on div "A form on your website has been submitted. Here's what was sent." at bounding box center [174, 332] width 193 height 51
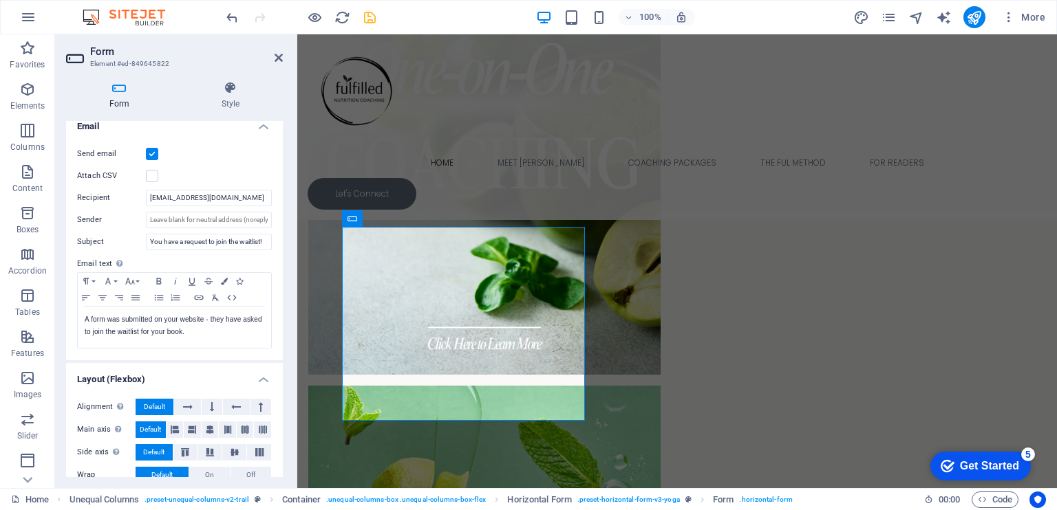
drag, startPoint x: 279, startPoint y: 344, endPoint x: 283, endPoint y: 372, distance: 28.5
click at [283, 372] on div "Form Style General Title Define a name for the form. Waitlist Messages Success …" at bounding box center [174, 279] width 239 height 418
click at [220, 327] on p "A form was submitted on your website - they have asked to join the waitlist for…" at bounding box center [175, 326] width 180 height 25
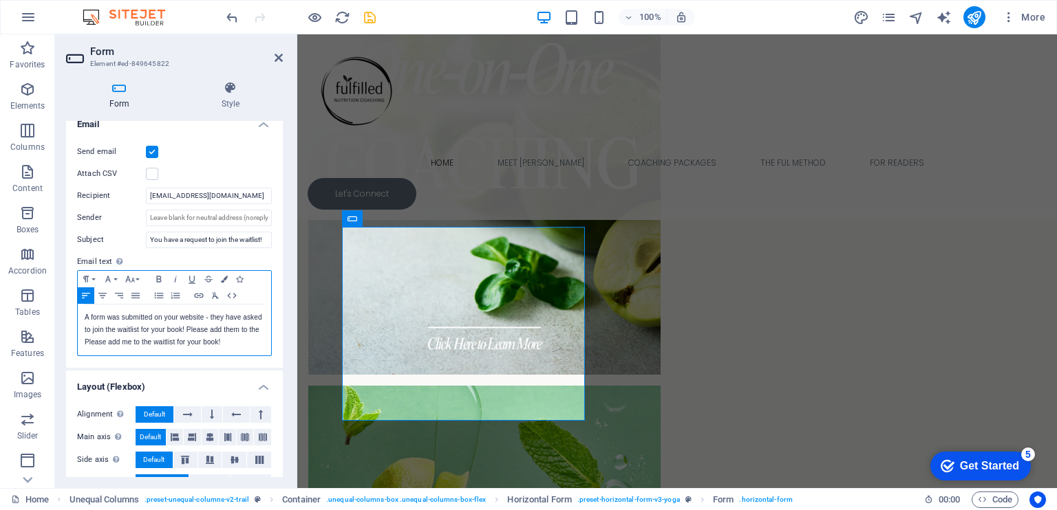
drag, startPoint x: 112, startPoint y: 342, endPoint x: 76, endPoint y: 319, distance: 42.7
click at [76, 319] on div "Send email Attach CSV Recipient [EMAIL_ADDRESS][DOMAIN_NAME] Sender Subject You…" at bounding box center [174, 250] width 217 height 235
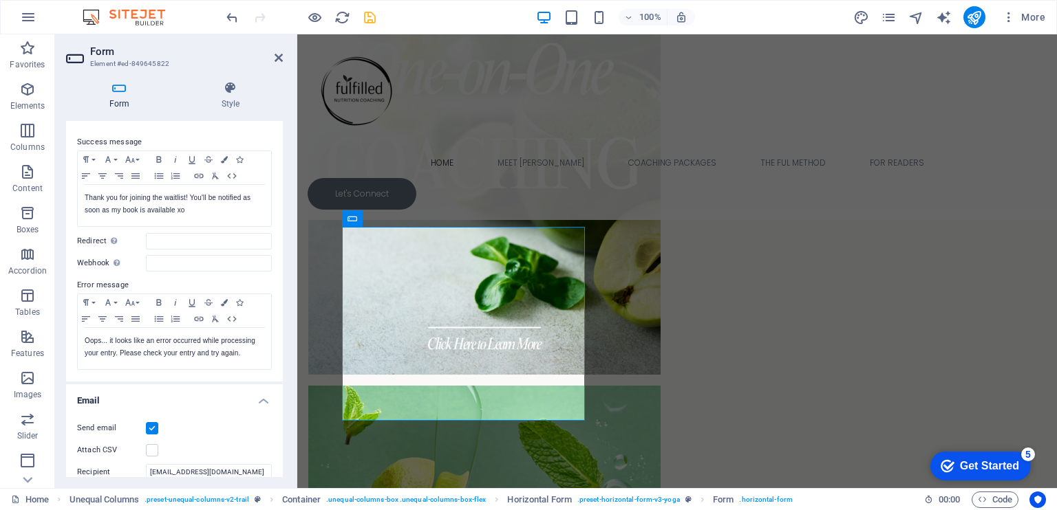
scroll to position [0, 0]
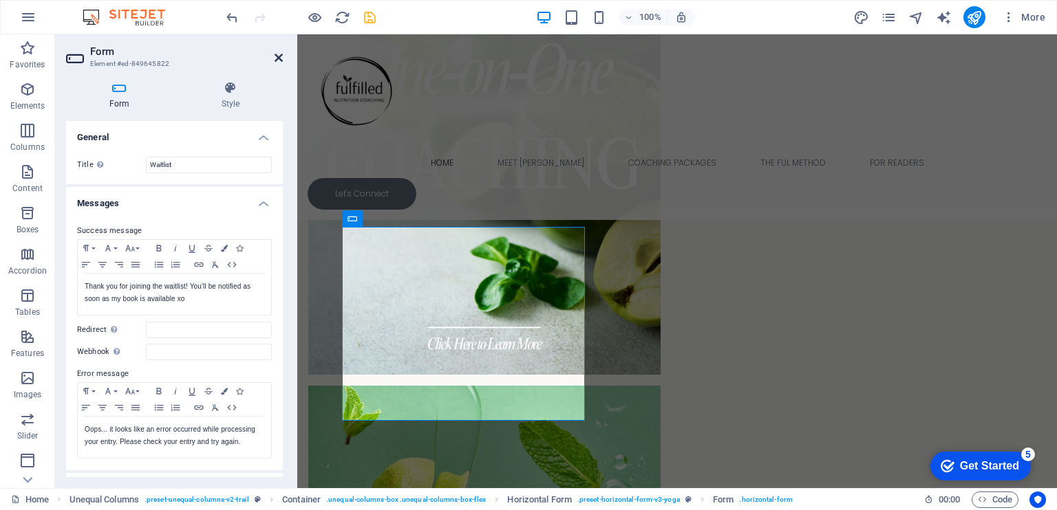
click at [278, 61] on icon at bounding box center [279, 57] width 8 height 11
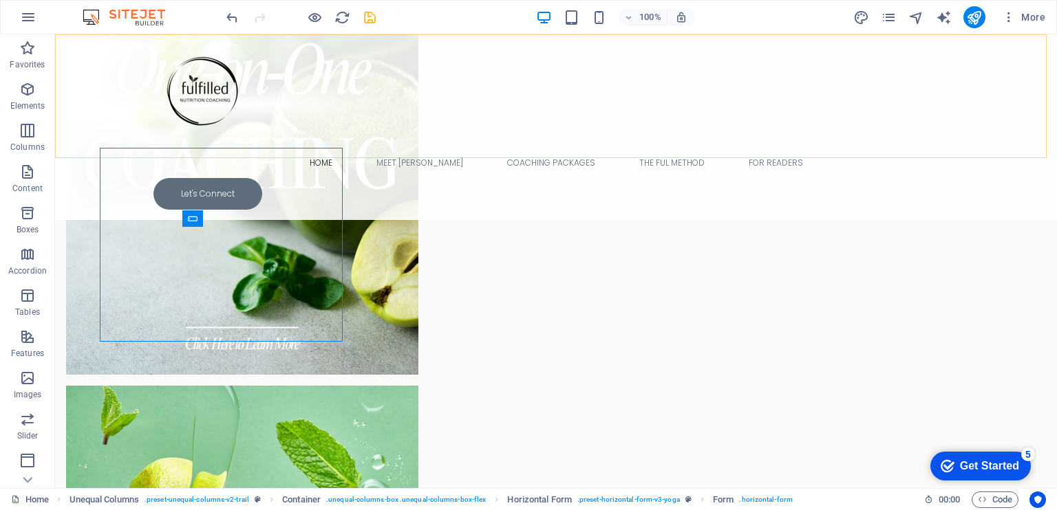
scroll to position [2022, 0]
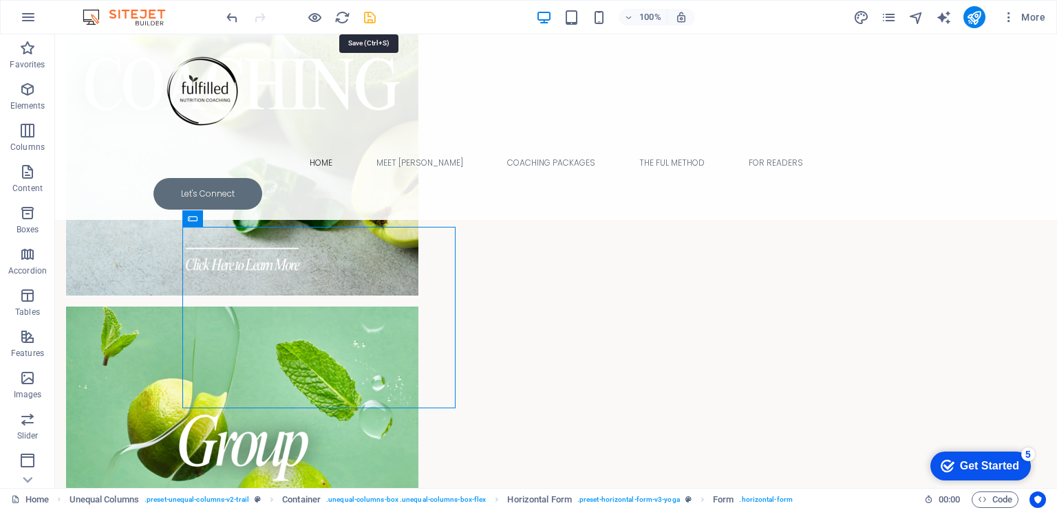
click at [371, 17] on icon "save" at bounding box center [370, 18] width 16 height 16
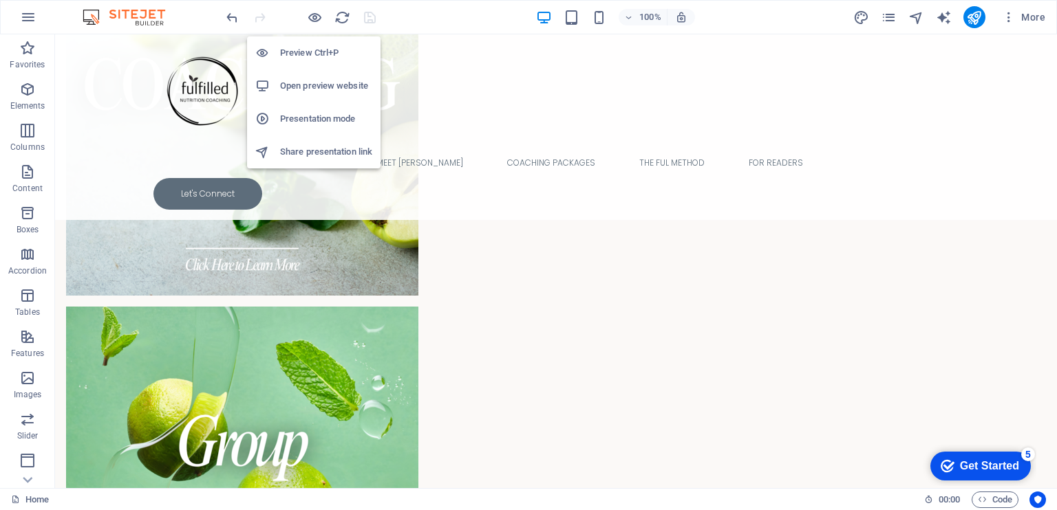
click at [331, 87] on h6 "Open preview website" at bounding box center [326, 86] width 92 height 17
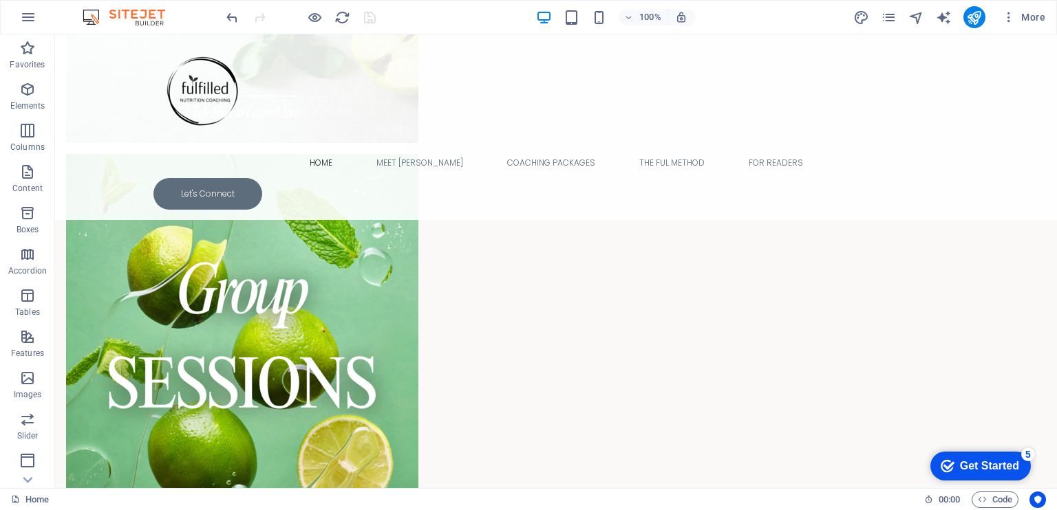
scroll to position [2182, 0]
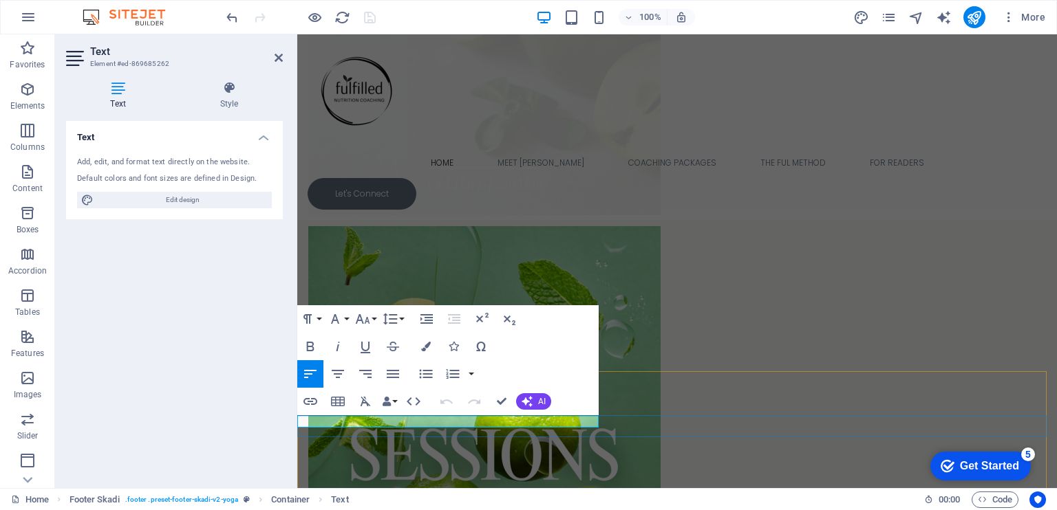
click link "Legal Notice"
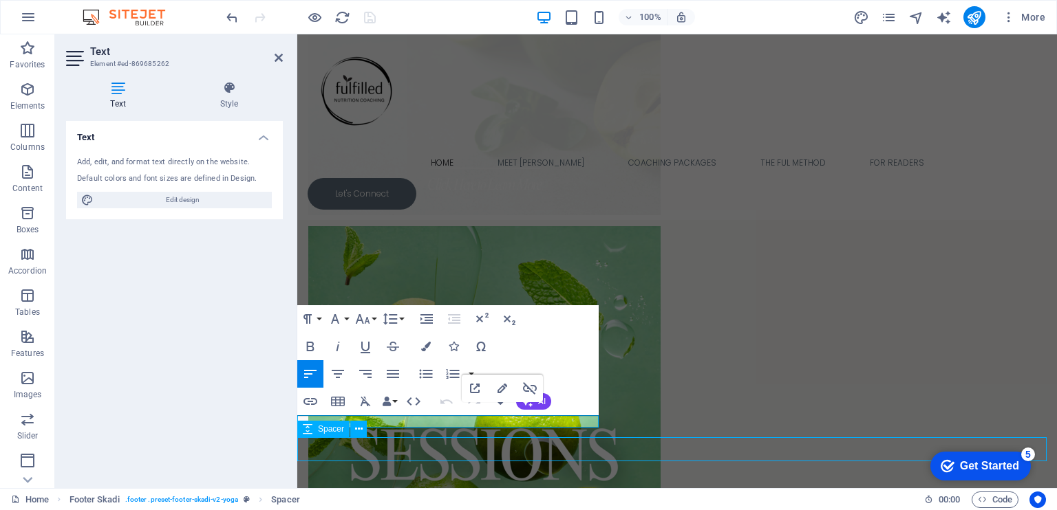
scroll to position [2169, 0]
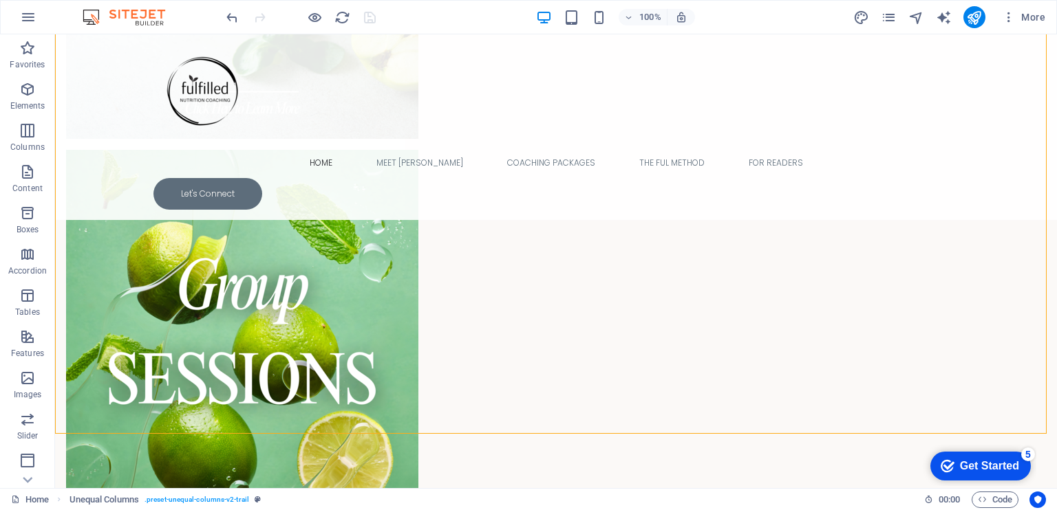
scroll to position [2213, 0]
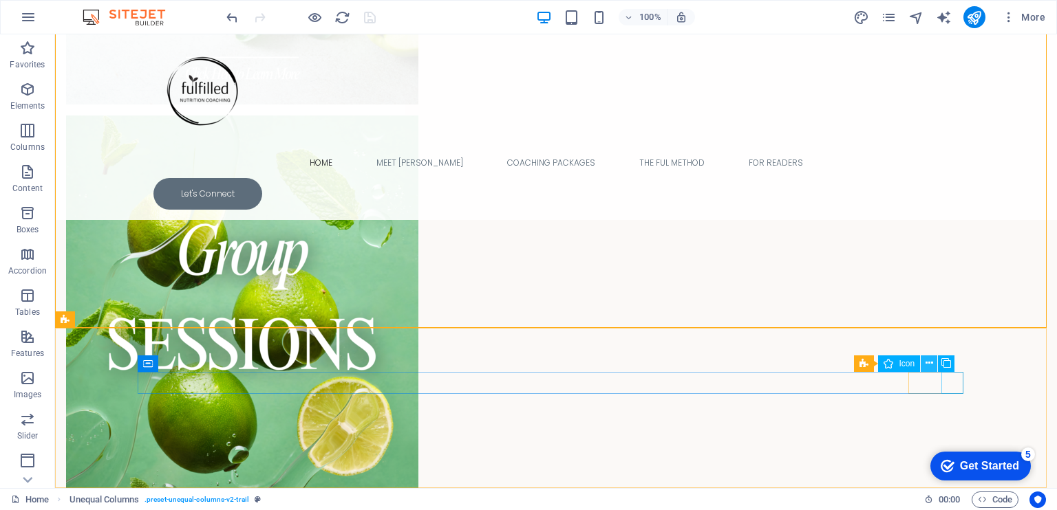
click at [929, 364] on icon at bounding box center [929, 363] width 8 height 14
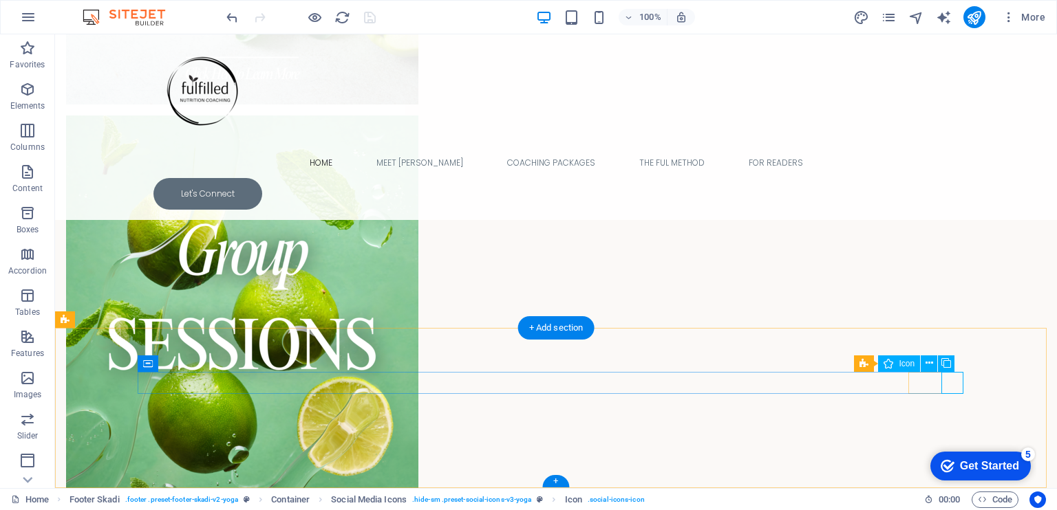
select select "xMidYMid"
select select "px"
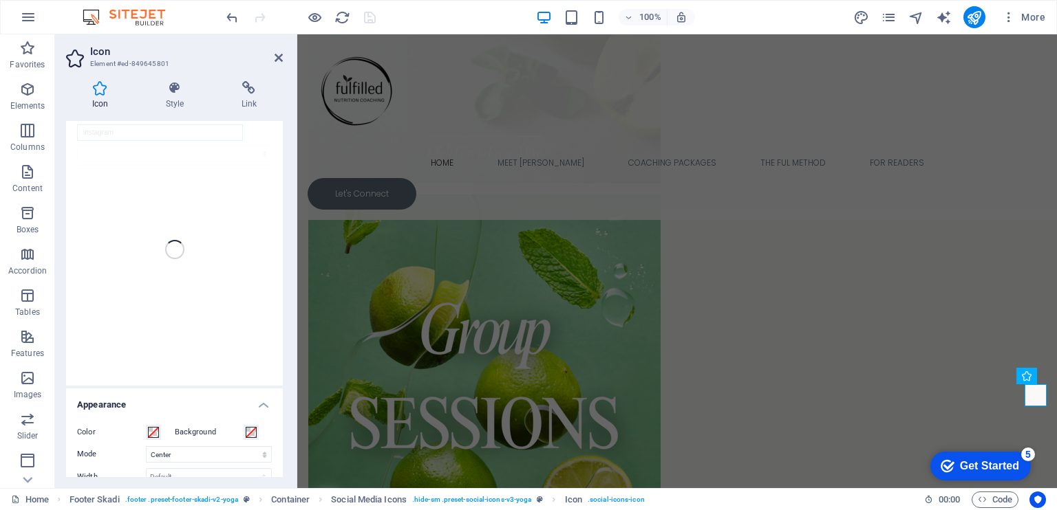
scroll to position [0, 0]
click at [246, 100] on h4 "Link" at bounding box center [248, 95] width 67 height 29
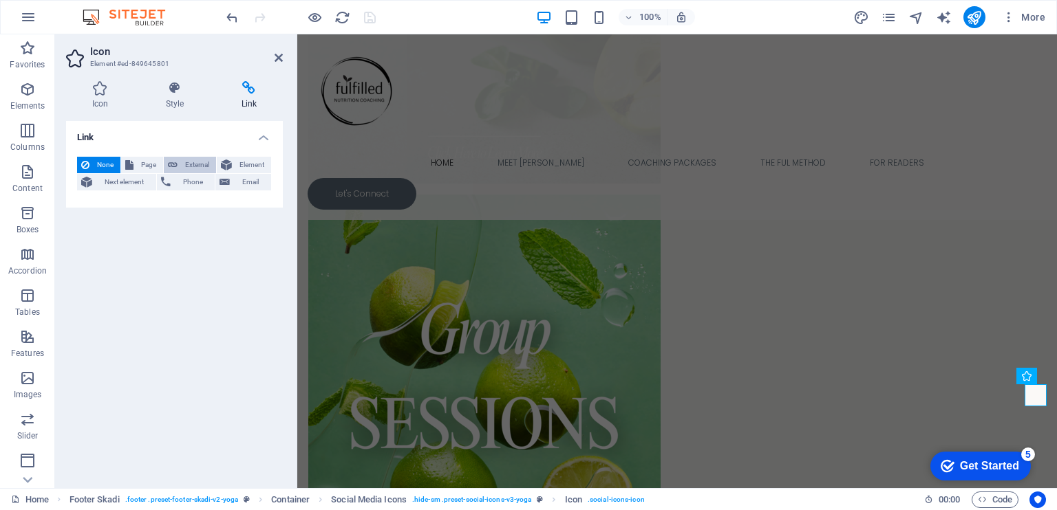
click at [183, 162] on span "External" at bounding box center [197, 165] width 30 height 17
select select "blank"
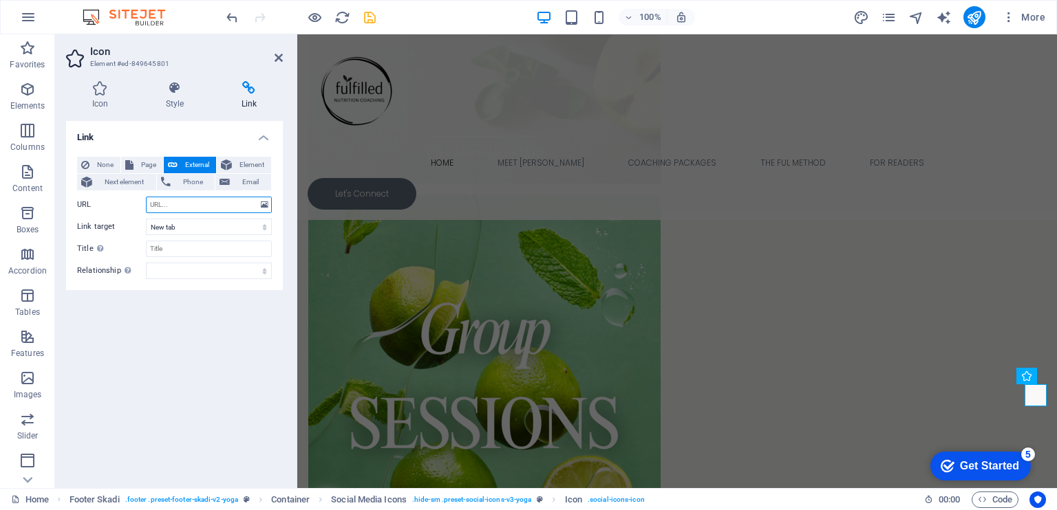
paste input "[URL][DOMAIN_NAME]"
type input "[URL][DOMAIN_NAME]"
click at [278, 58] on icon at bounding box center [279, 57] width 8 height 11
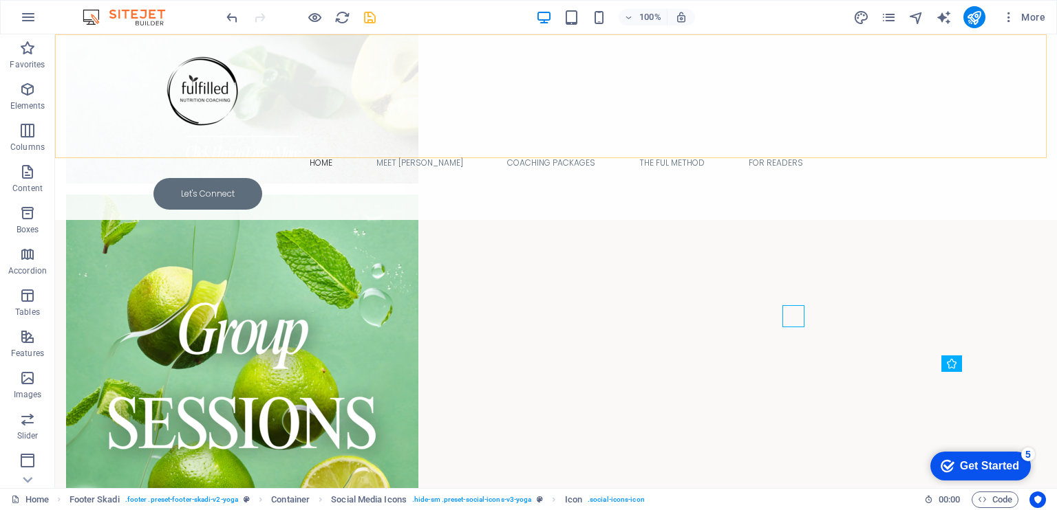
scroll to position [2213, 0]
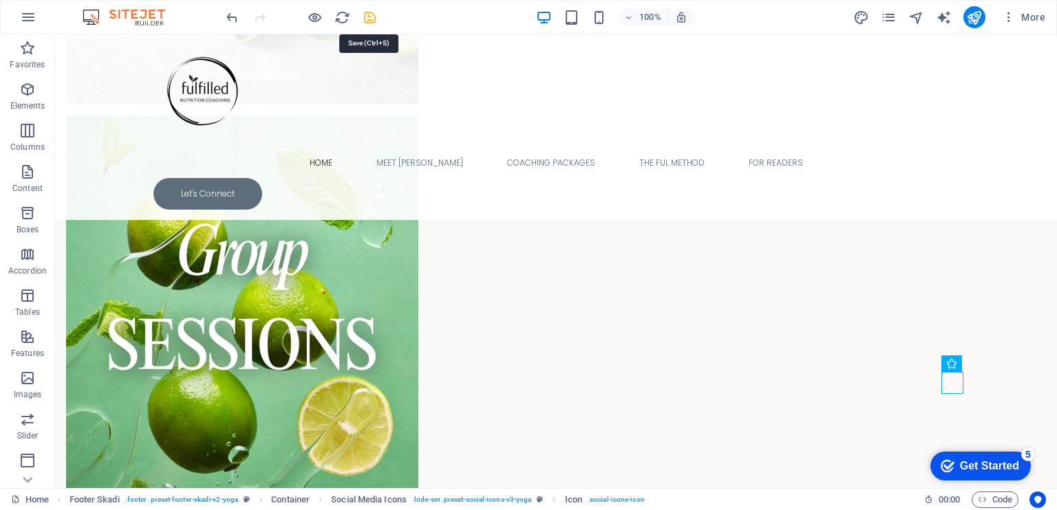
click at [366, 20] on icon "save" at bounding box center [370, 18] width 16 height 16
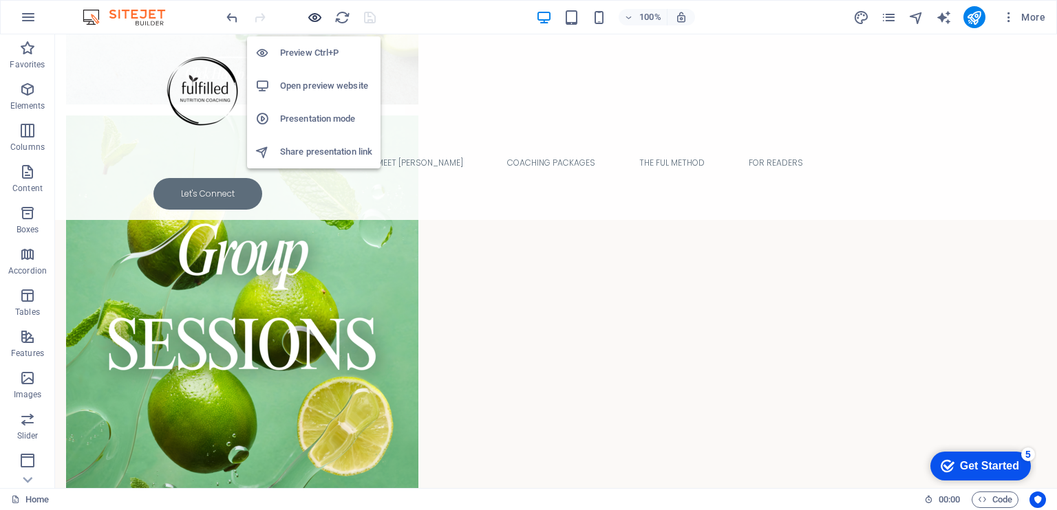
click at [314, 17] on icon "button" at bounding box center [315, 18] width 16 height 16
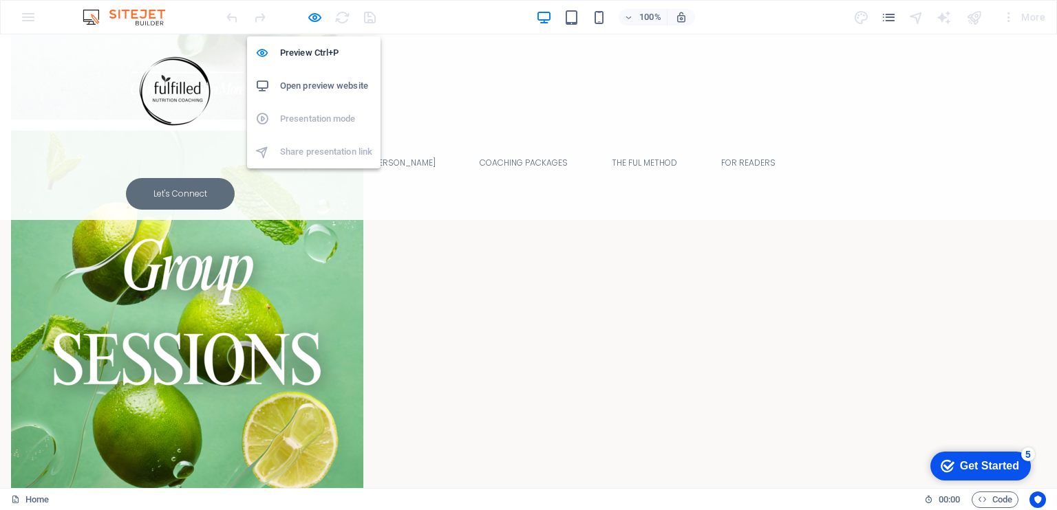
click at [317, 85] on h6 "Open preview website" at bounding box center [326, 86] width 92 height 17
click at [314, 23] on icon "button" at bounding box center [315, 18] width 16 height 16
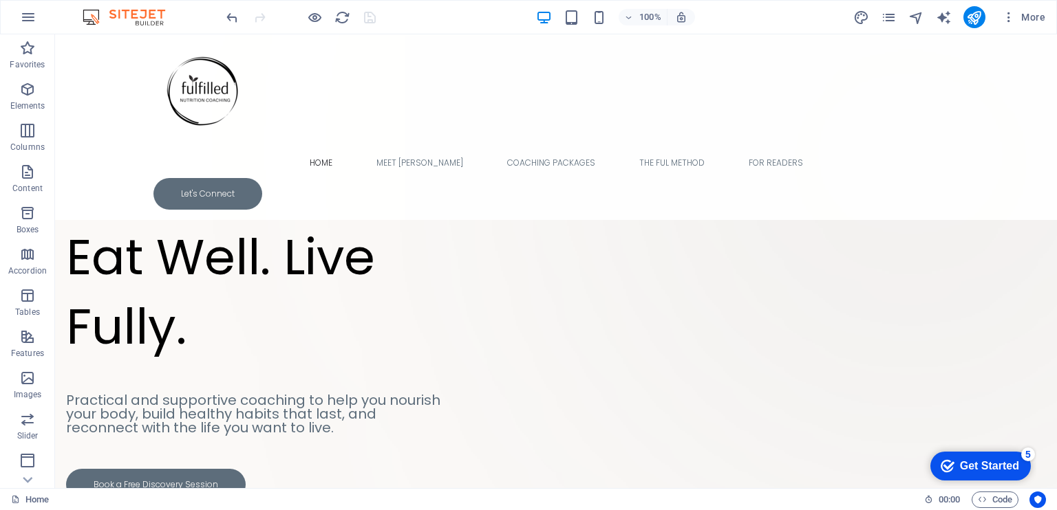
scroll to position [0, 0]
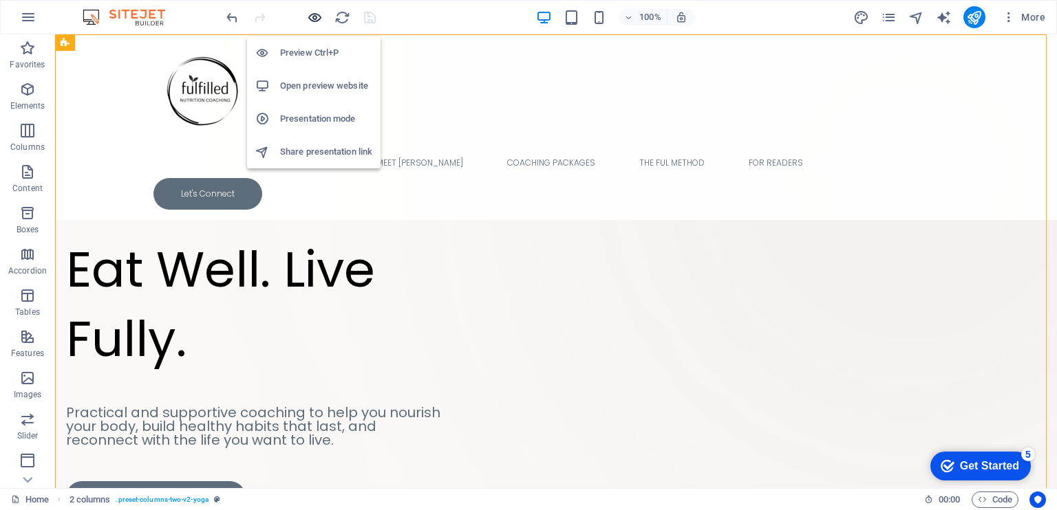
click at [311, 17] on icon "button" at bounding box center [315, 18] width 16 height 16
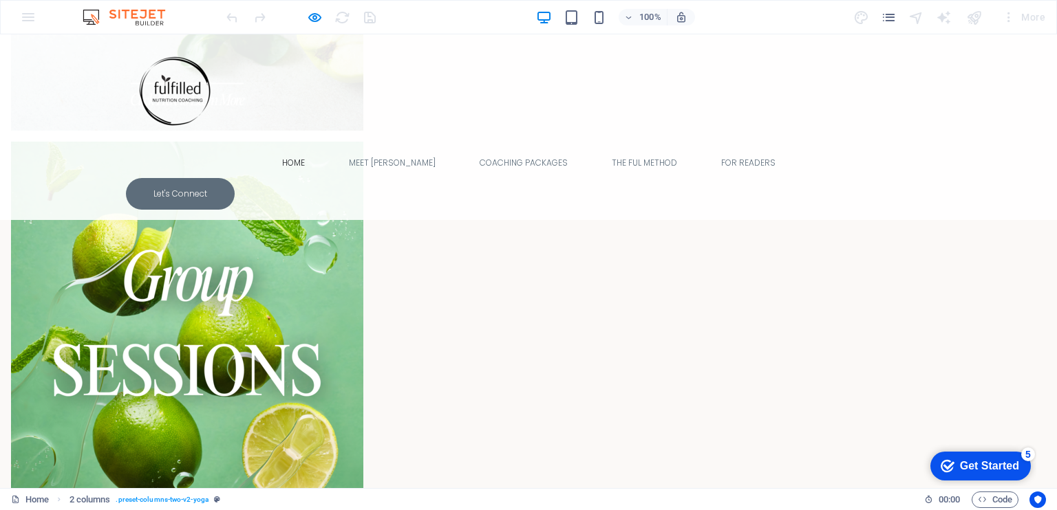
scroll to position [2197, 0]
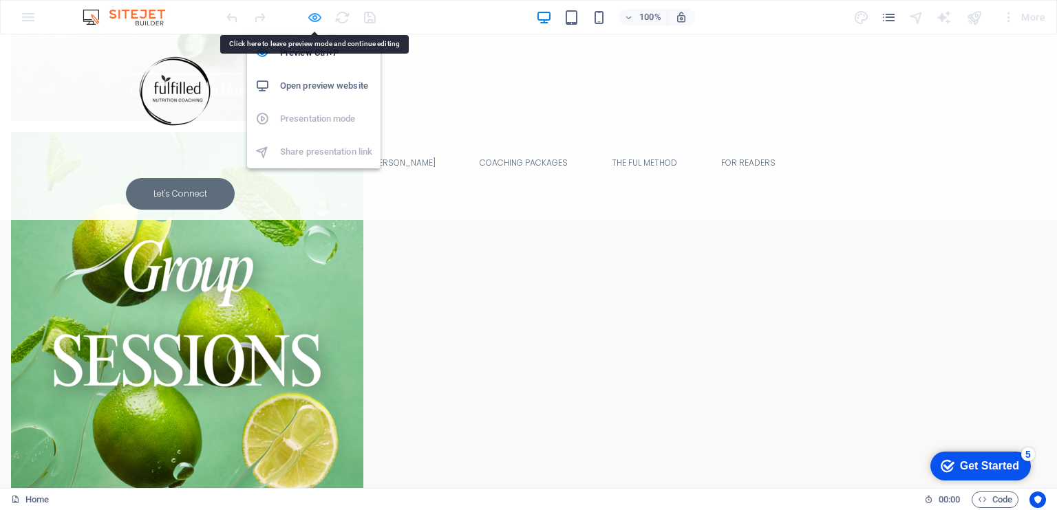
click at [315, 17] on icon "button" at bounding box center [315, 18] width 16 height 16
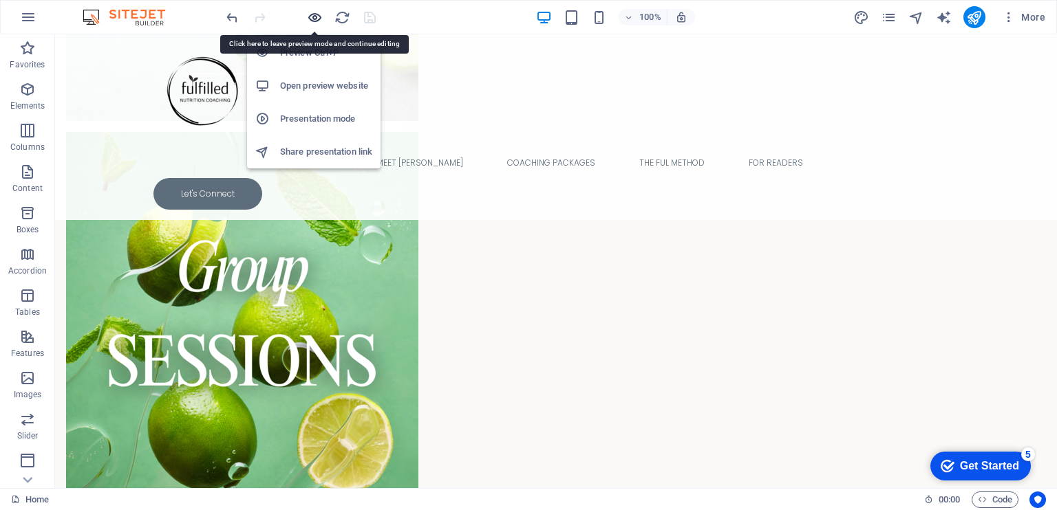
scroll to position [2197, 0]
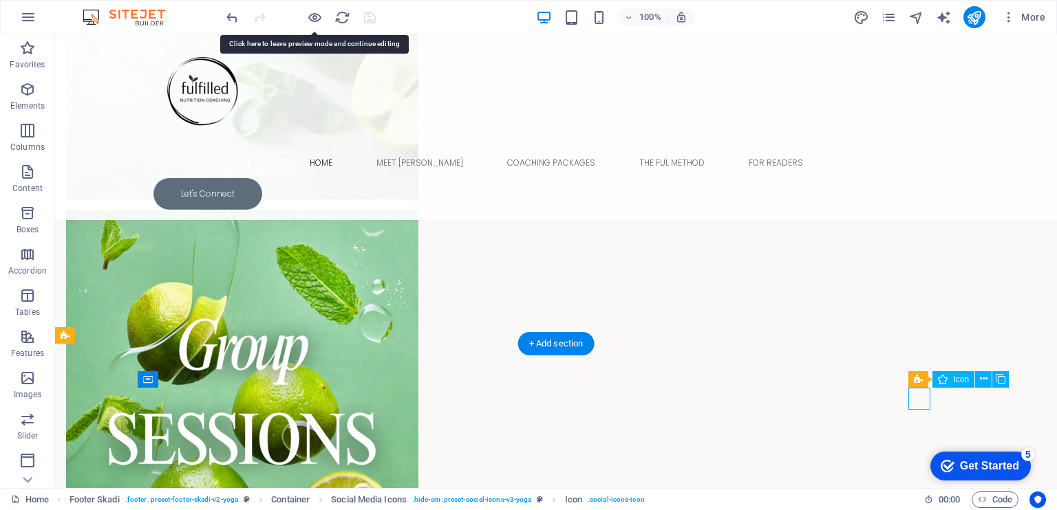
select select "xMidYMid"
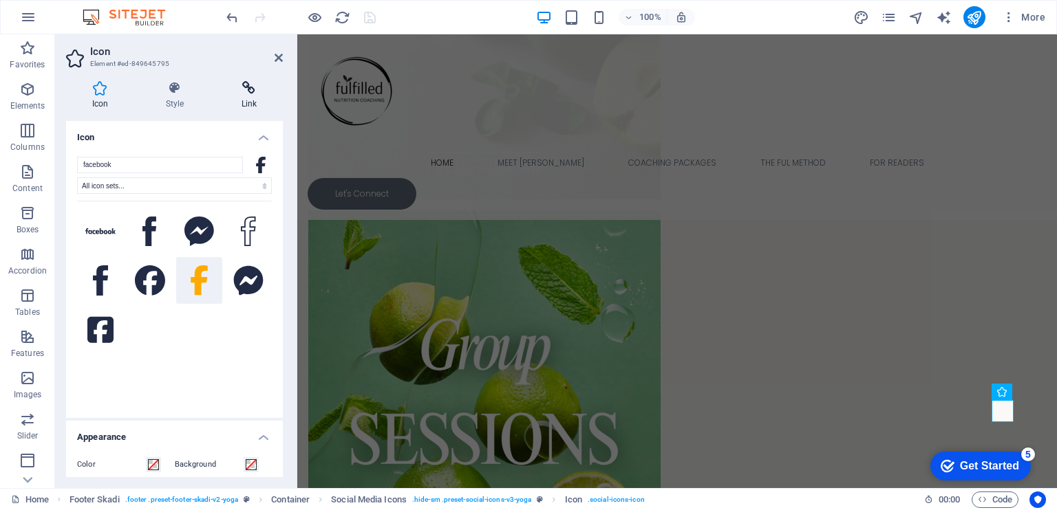
click at [252, 97] on h4 "Link" at bounding box center [248, 95] width 67 height 29
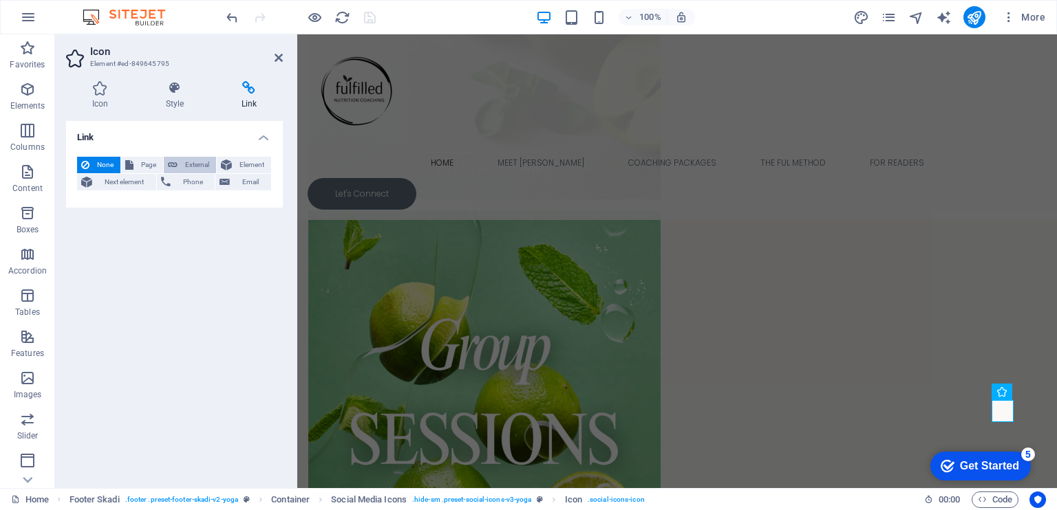
click at [182, 166] on span "External" at bounding box center [197, 165] width 30 height 17
select select "blank"
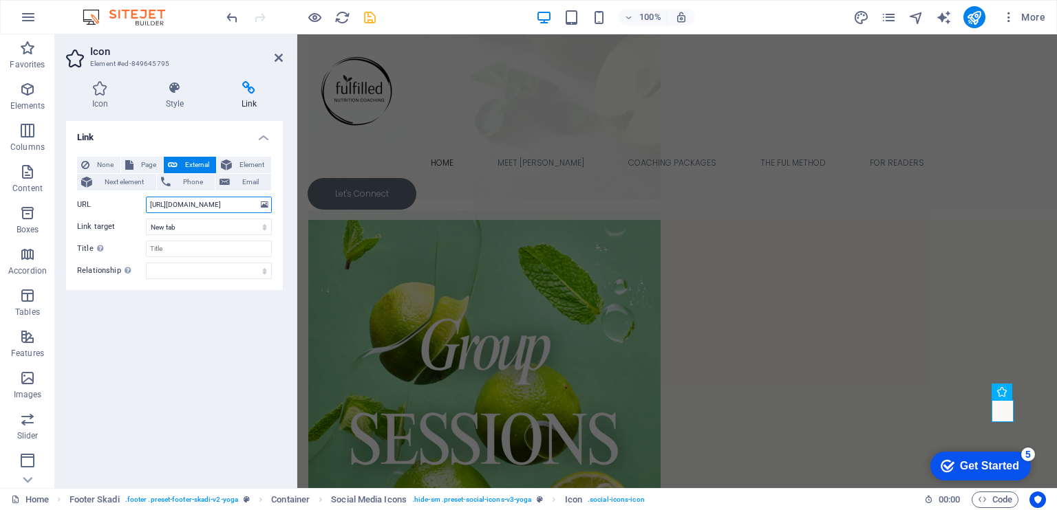
scroll to position [0, 94]
type input "[URL][DOMAIN_NAME]"
click at [277, 56] on icon at bounding box center [279, 57] width 8 height 11
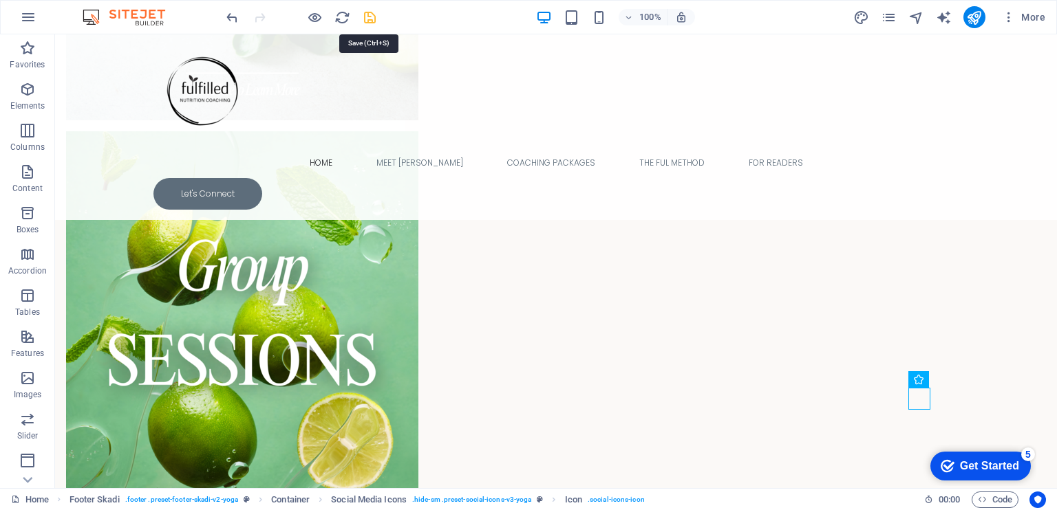
click at [372, 19] on icon "save" at bounding box center [370, 18] width 16 height 16
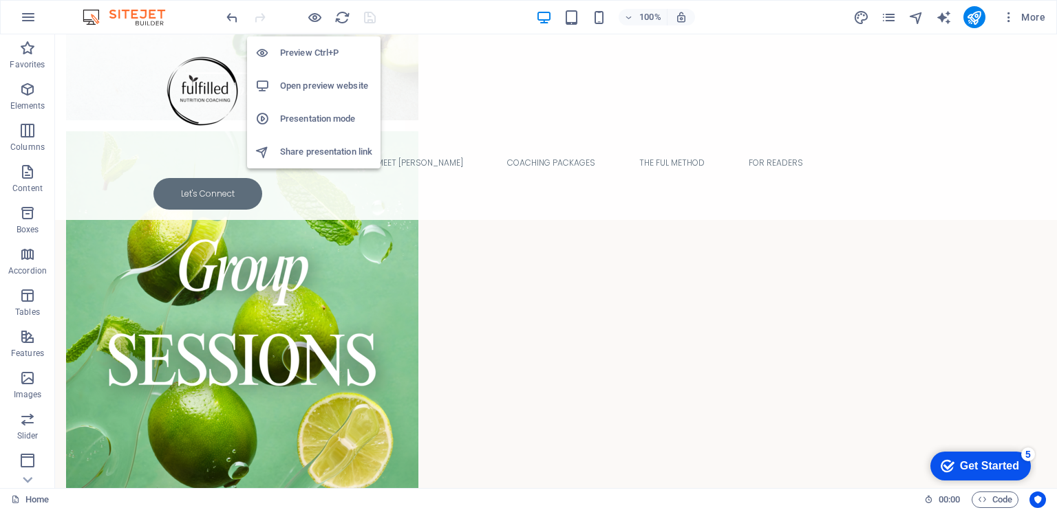
click at [321, 83] on h6 "Open preview website" at bounding box center [326, 86] width 92 height 17
click at [310, 21] on icon "button" at bounding box center [315, 18] width 16 height 16
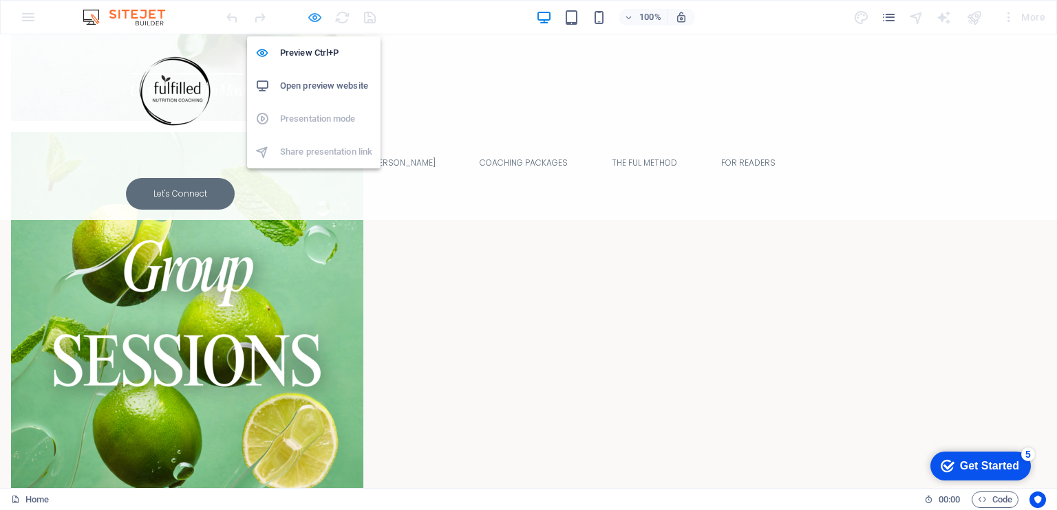
click at [310, 21] on icon "button" at bounding box center [315, 18] width 16 height 16
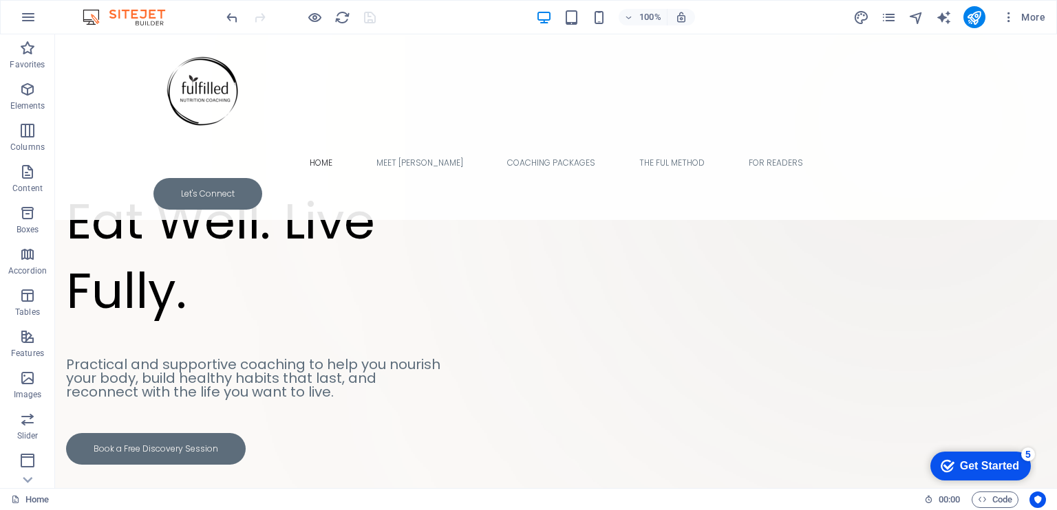
scroll to position [0, 0]
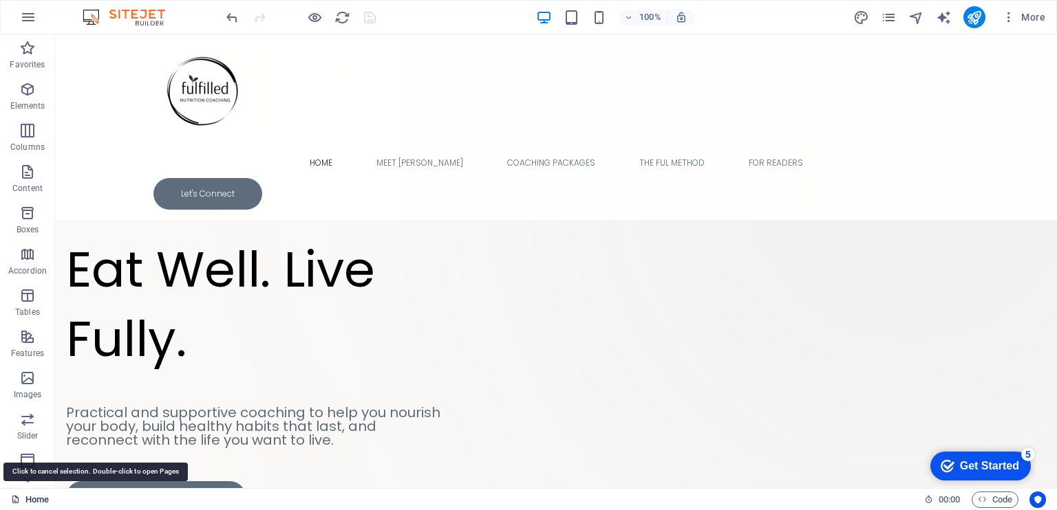
click at [36, 500] on link "Home" at bounding box center [30, 500] width 38 height 17
click at [31, 52] on icon at bounding box center [27, 42] width 19 height 19
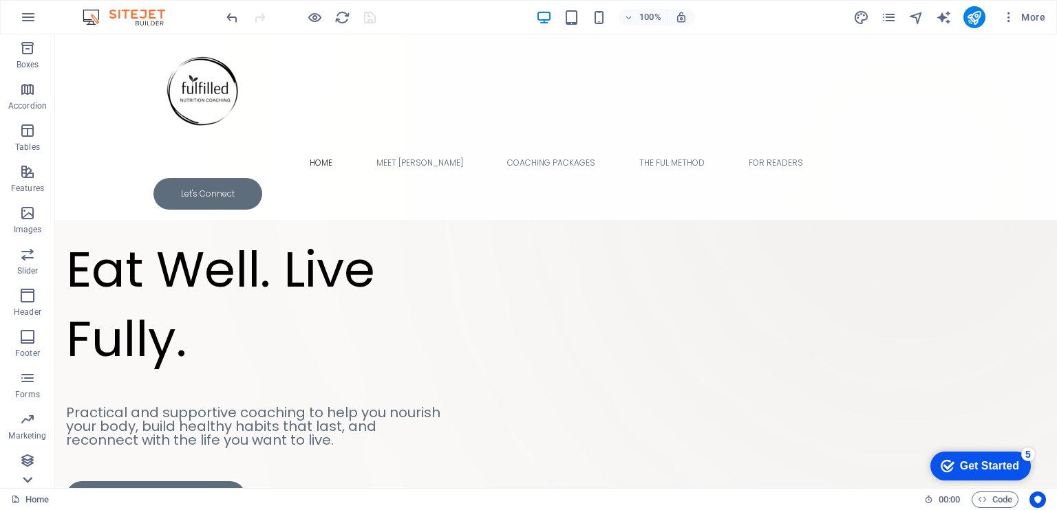
click at [31, 52] on icon at bounding box center [27, 42] width 19 height 19
click at [31, 477] on div "Favorites Elements Columns Content Boxes Accordion Tables Features Images Slide…" at bounding box center [27, 261] width 55 height 454
click at [31, 477] on p "Collections" at bounding box center [27, 477] width 42 height 11
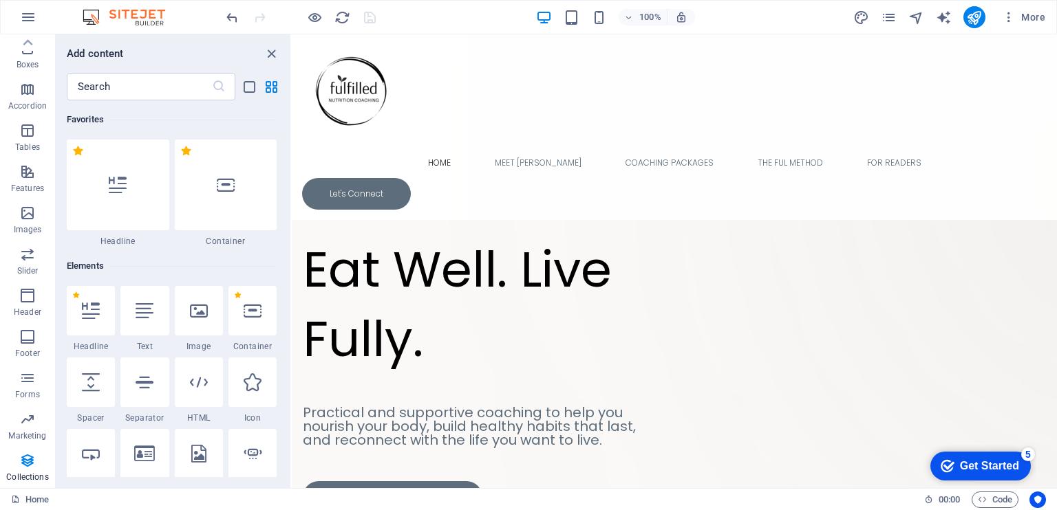
click at [31, 477] on p "Collections" at bounding box center [27, 477] width 42 height 11
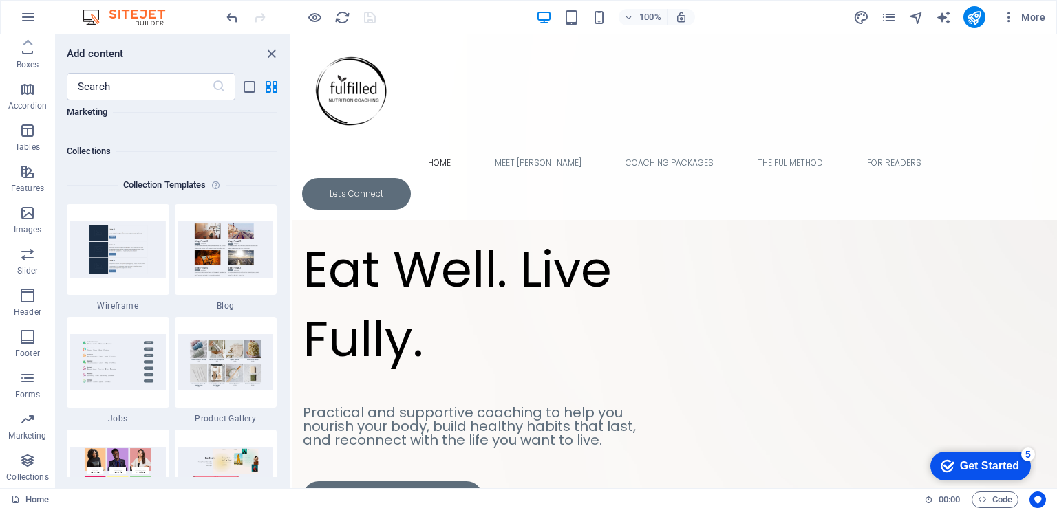
scroll to position [12594, 0]
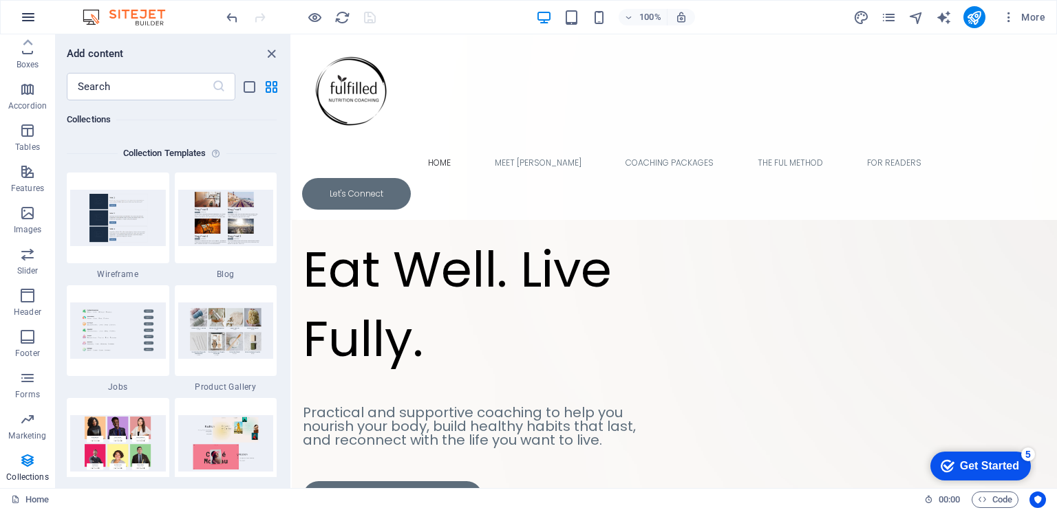
click at [25, 18] on icon "button" at bounding box center [28, 17] width 17 height 17
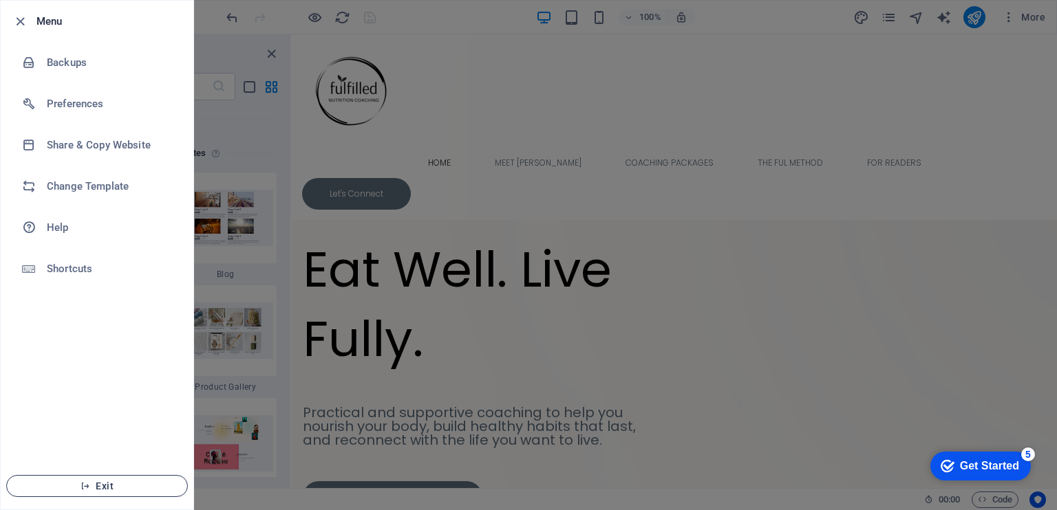
click at [120, 488] on span "Exit" at bounding box center [97, 486] width 158 height 11
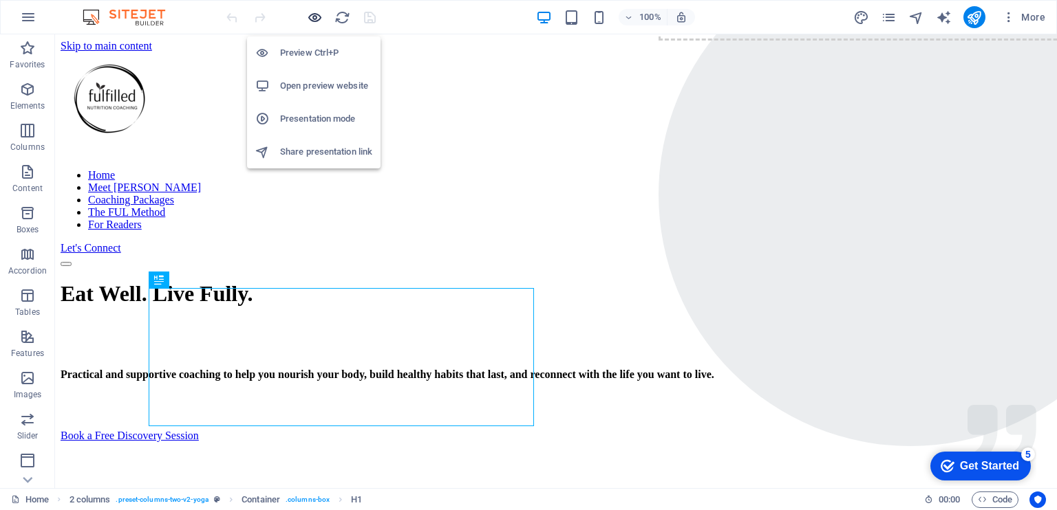
click at [313, 19] on icon "button" at bounding box center [315, 18] width 16 height 16
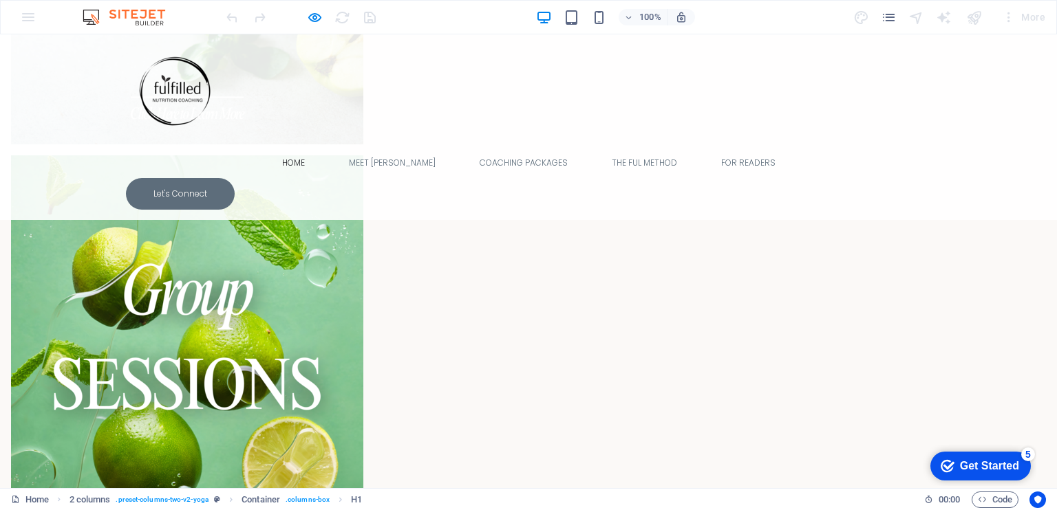
scroll to position [2198, 0]
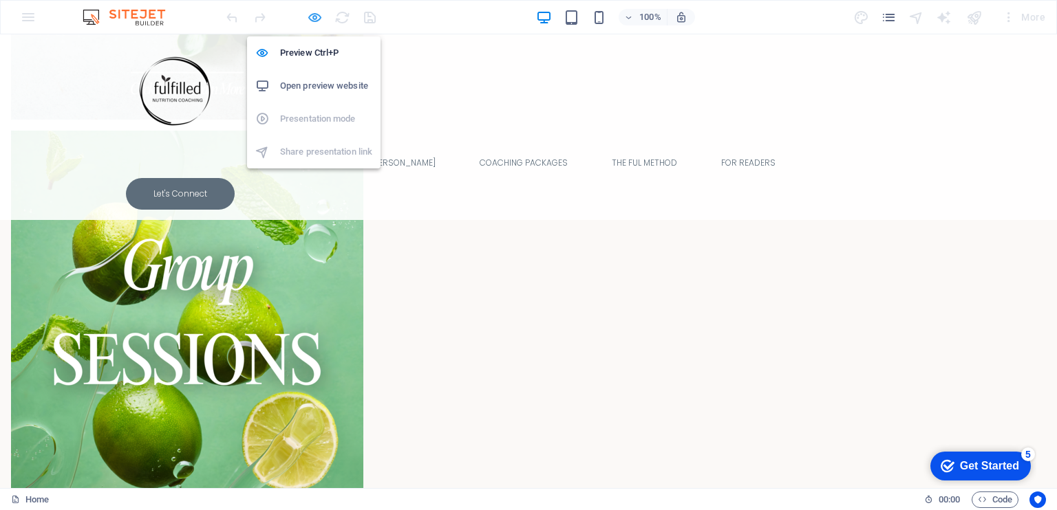
click at [311, 20] on icon "button" at bounding box center [315, 18] width 16 height 16
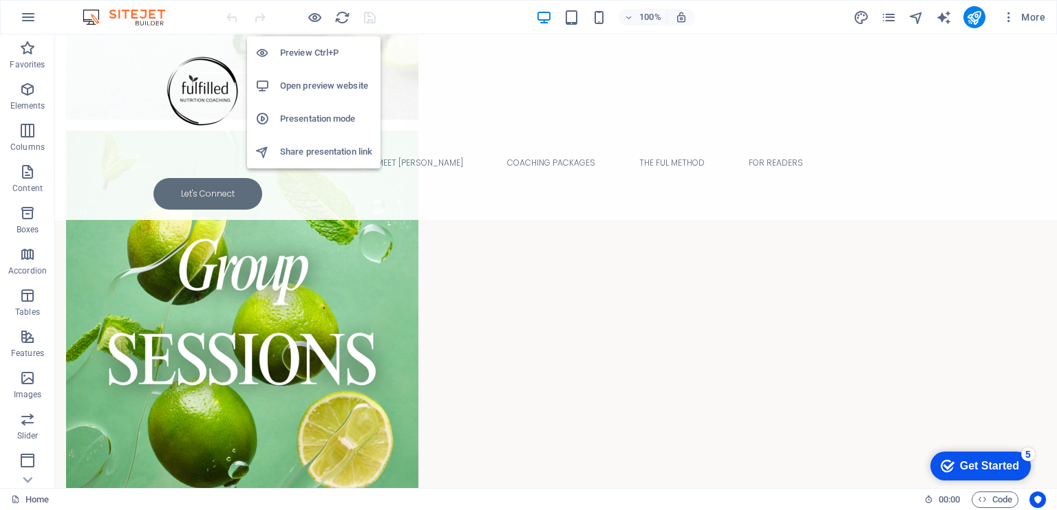
scroll to position [2199, 0]
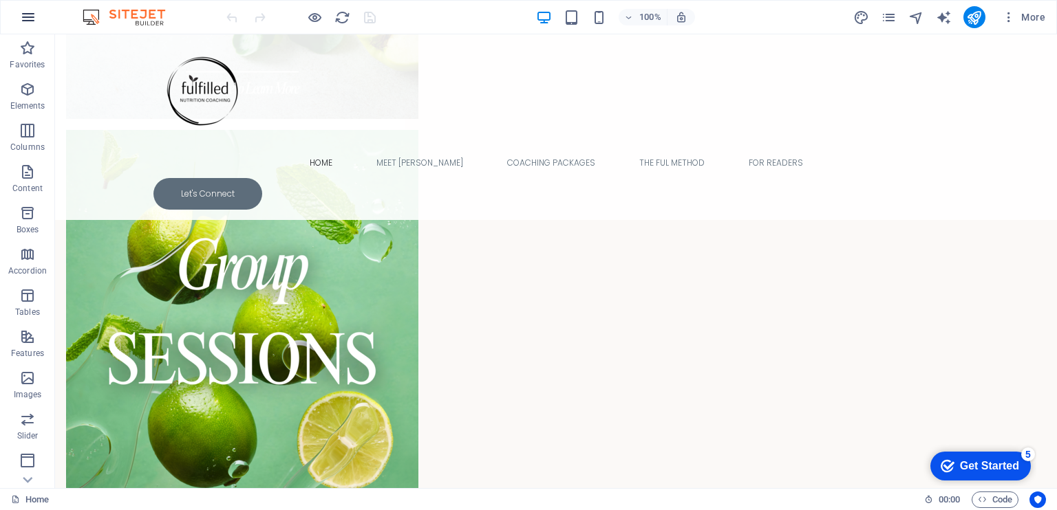
click at [30, 17] on icon "button" at bounding box center [28, 17] width 17 height 17
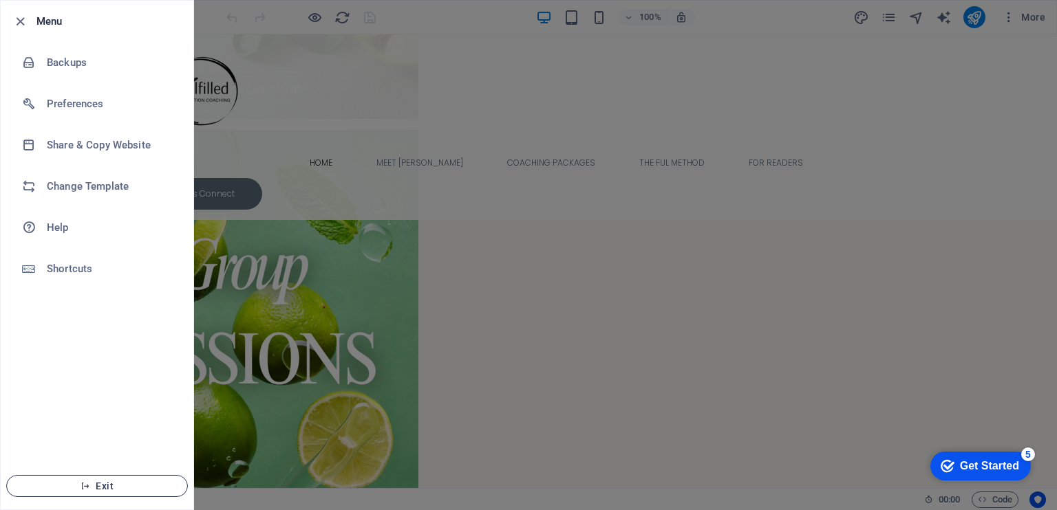
click at [114, 495] on button "Exit" at bounding box center [97, 486] width 182 height 22
